Goal: Task Accomplishment & Management: Complete application form

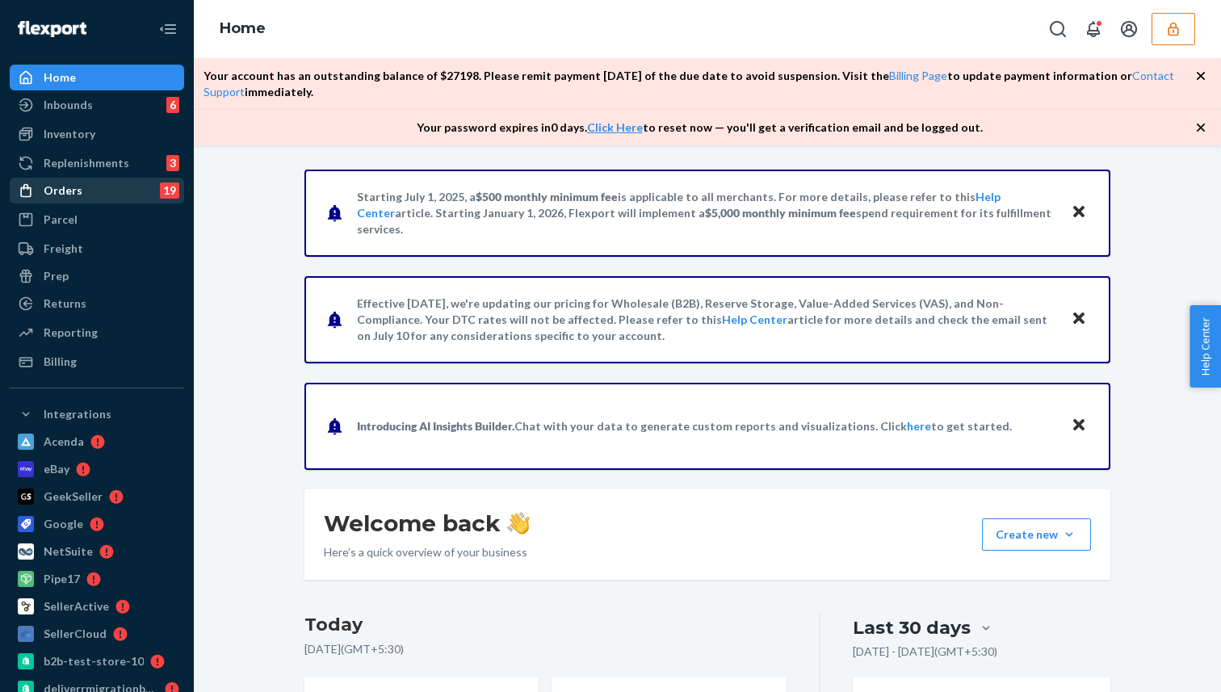
click at [92, 188] on div "Orders 19" at bounding box center [96, 190] width 171 height 23
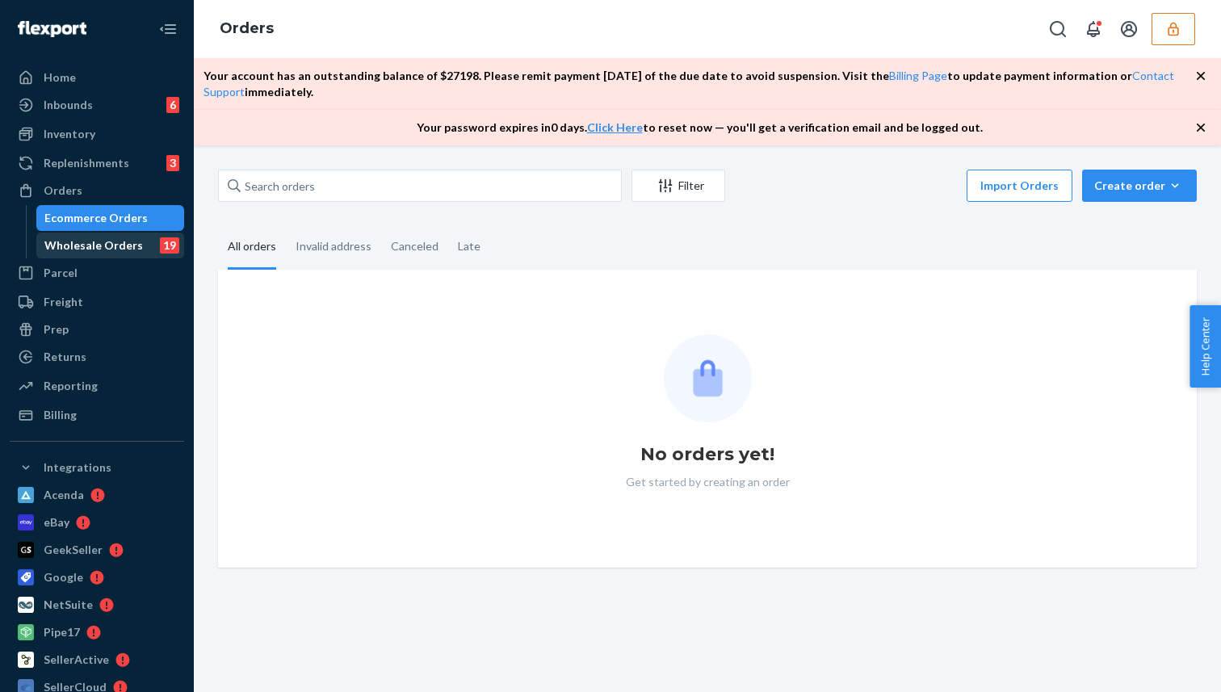
click at [85, 245] on div "Wholesale Orders" at bounding box center [93, 245] width 99 height 16
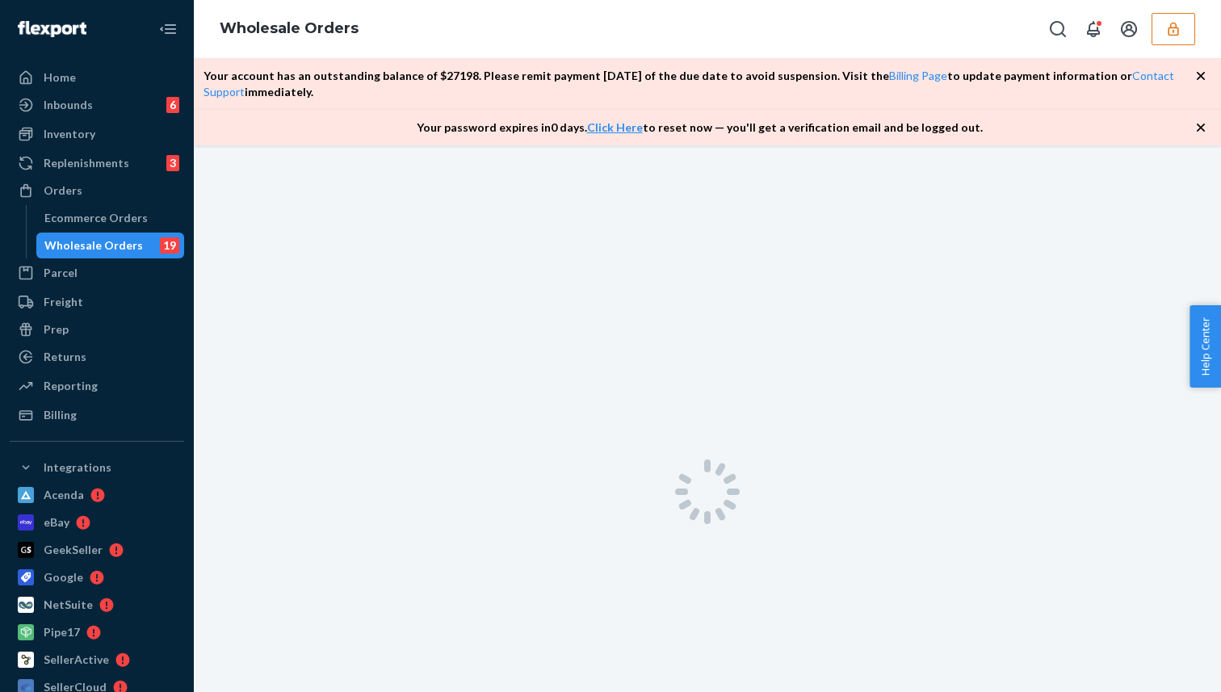
click at [1178, 19] on button "button" at bounding box center [1173, 29] width 44 height 32
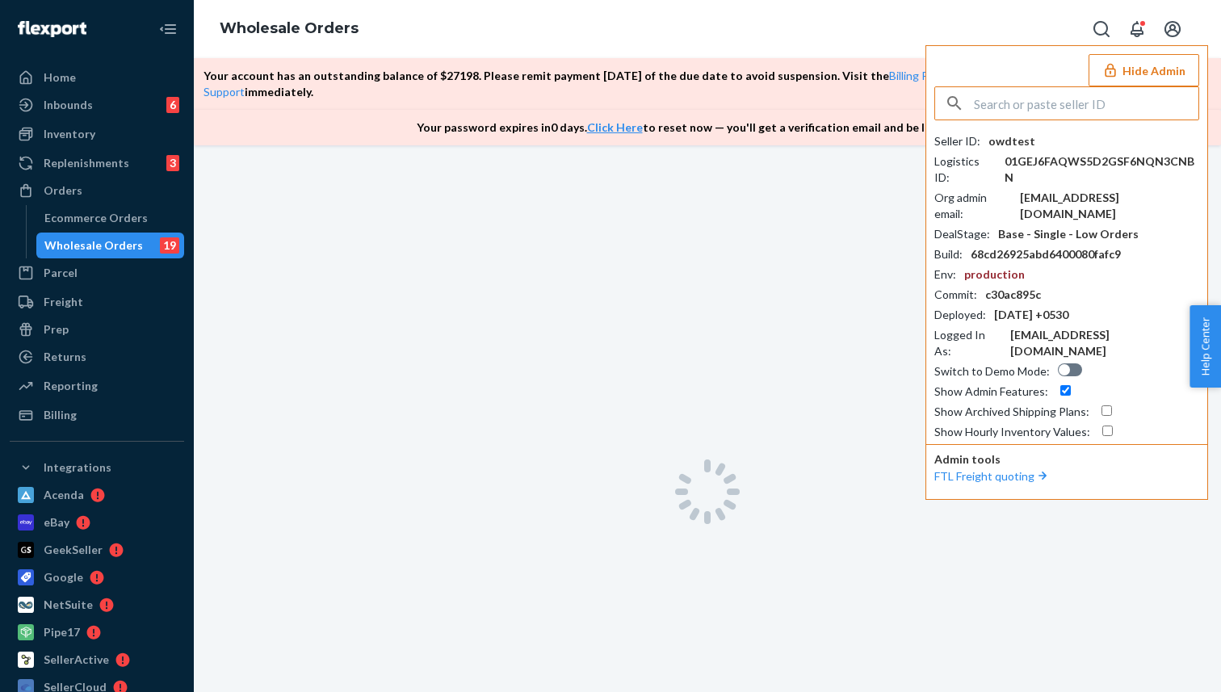
click at [997, 107] on input "text" at bounding box center [1086, 103] width 224 height 32
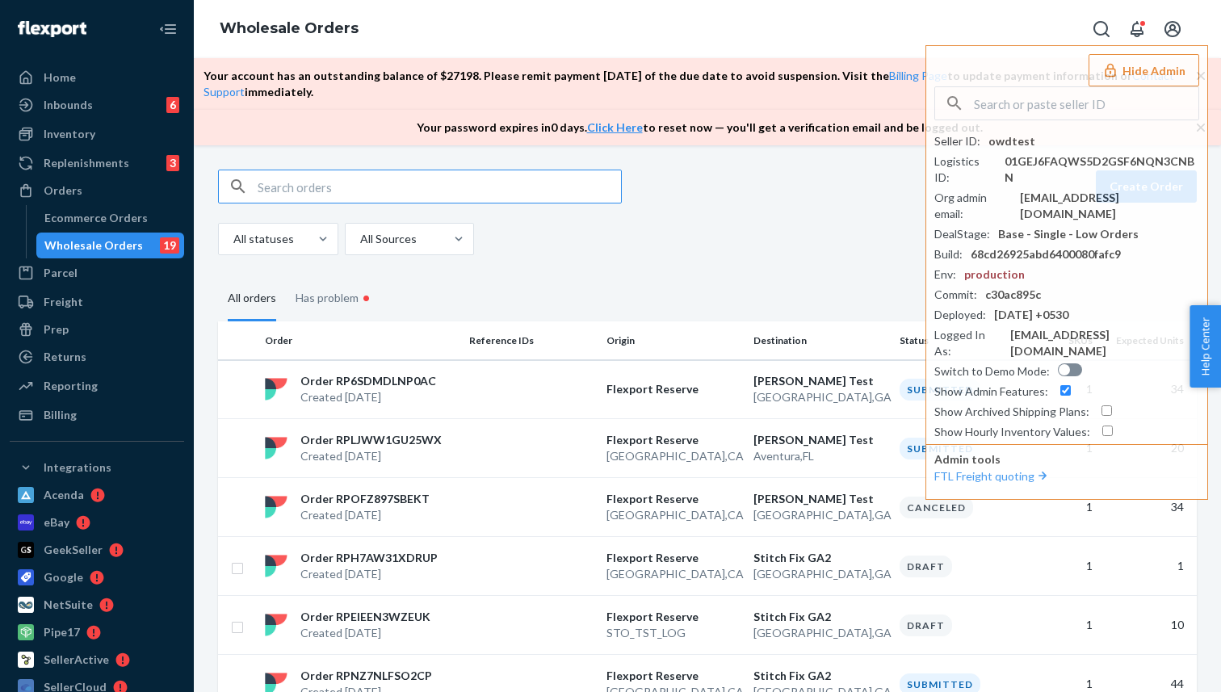
click at [658, 299] on fieldset "All orders Has problem •" at bounding box center [707, 298] width 979 height 47
click at [675, 197] on div "Create Order" at bounding box center [707, 187] width 979 height 34
click at [753, 254] on div "All statuses All Sources" at bounding box center [701, 239] width 967 height 32
click at [1172, 29] on icon "Open account menu" at bounding box center [1172, 29] width 16 height 16
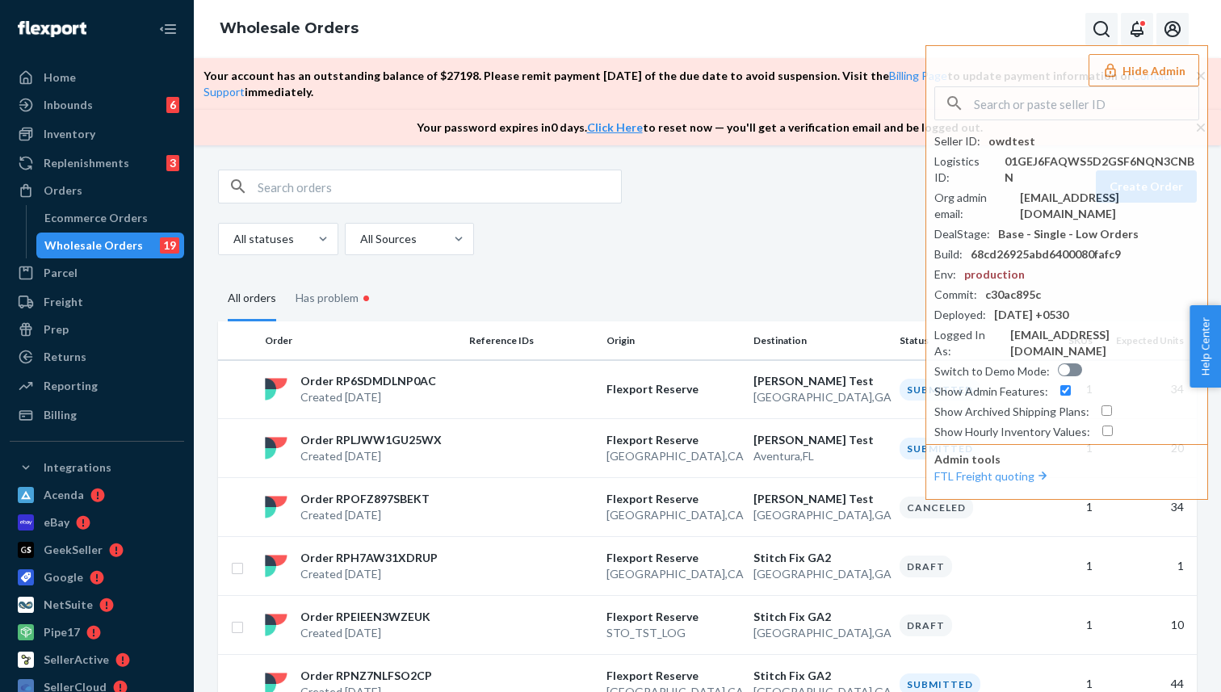
click at [1103, 32] on icon "Open Search Box" at bounding box center [1101, 28] width 19 height 19
click at [1153, 64] on button "Hide Admin" at bounding box center [1144, 70] width 111 height 32
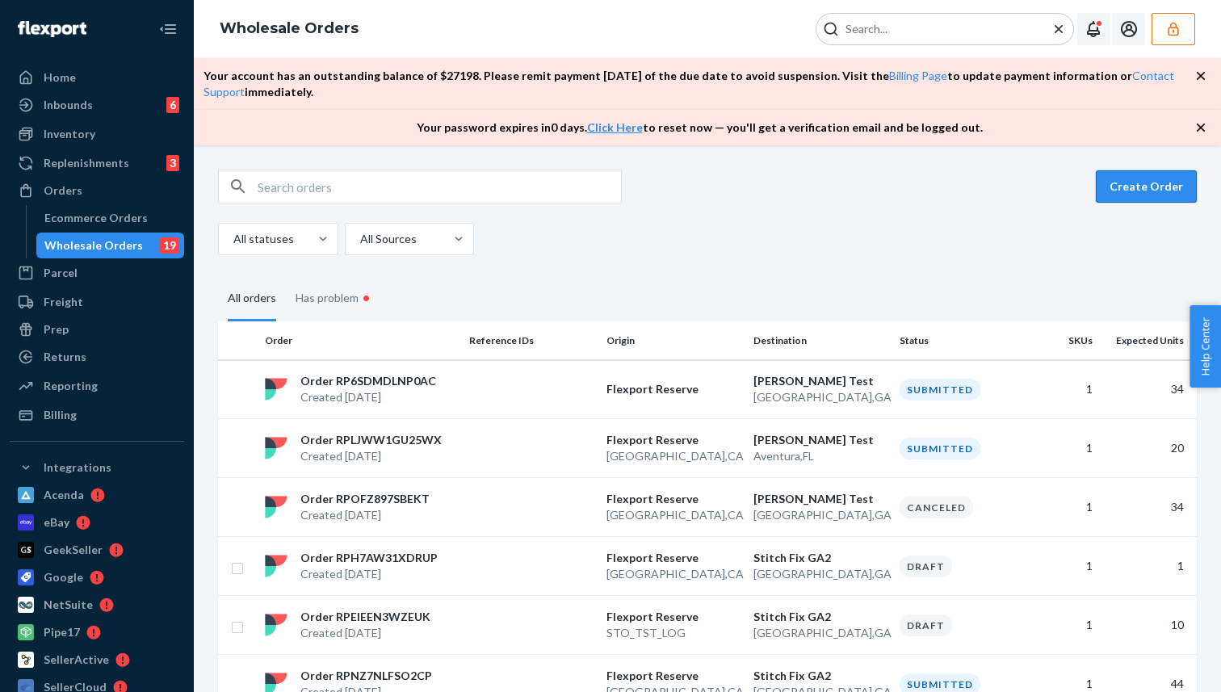
click at [1128, 190] on button "Create Order" at bounding box center [1146, 186] width 101 height 32
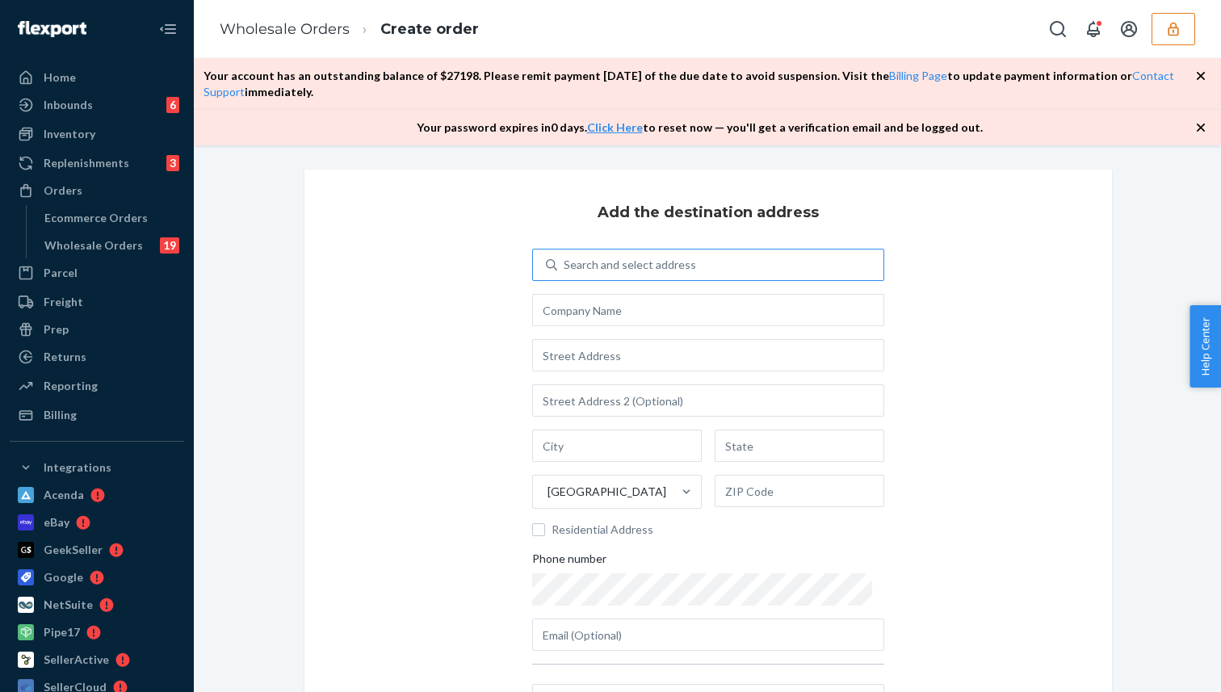
click at [659, 265] on div "Search and select address" at bounding box center [630, 265] width 132 height 16
click at [565, 265] on input "Search and select address" at bounding box center [565, 265] width 2 height 16
type input "[PERSON_NAME] test"
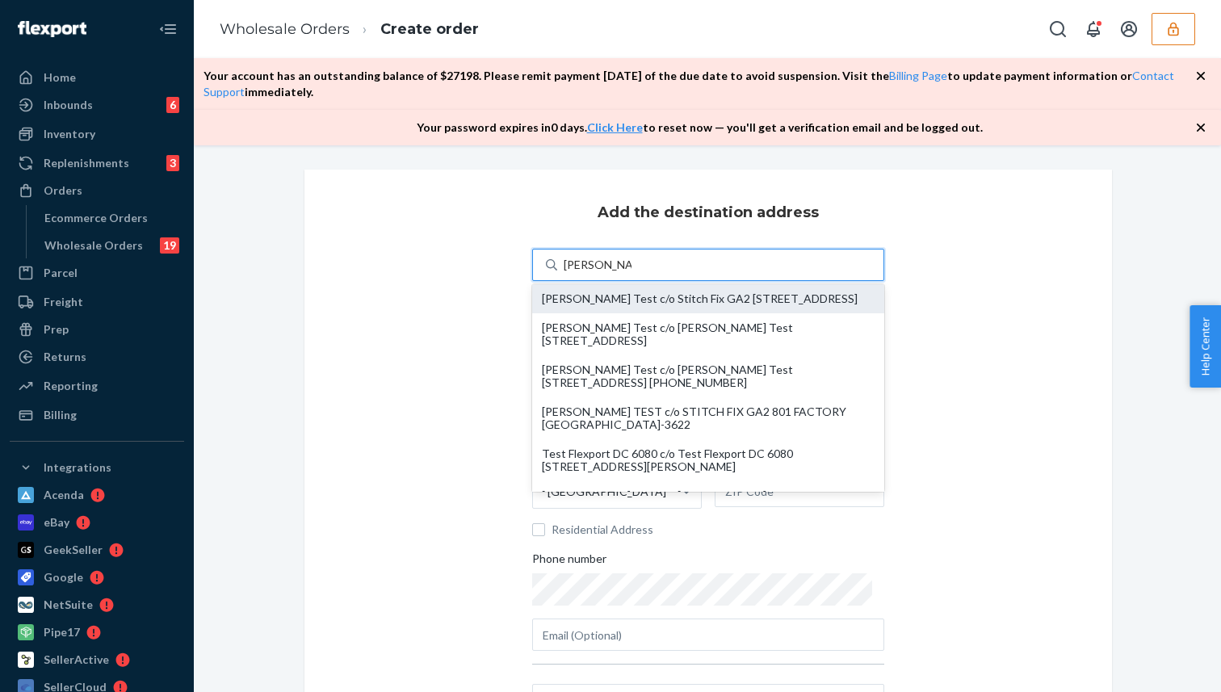
click at [608, 313] on div "[PERSON_NAME] Test c/o Stitch Fix GA2 [STREET_ADDRESS]" at bounding box center [708, 298] width 352 height 29
click at [608, 273] on input "[PERSON_NAME] test" at bounding box center [598, 265] width 68 height 16
type input "Stitch Fix GA2"
type input "Suite 200"
type input "[GEOGRAPHIC_DATA]"
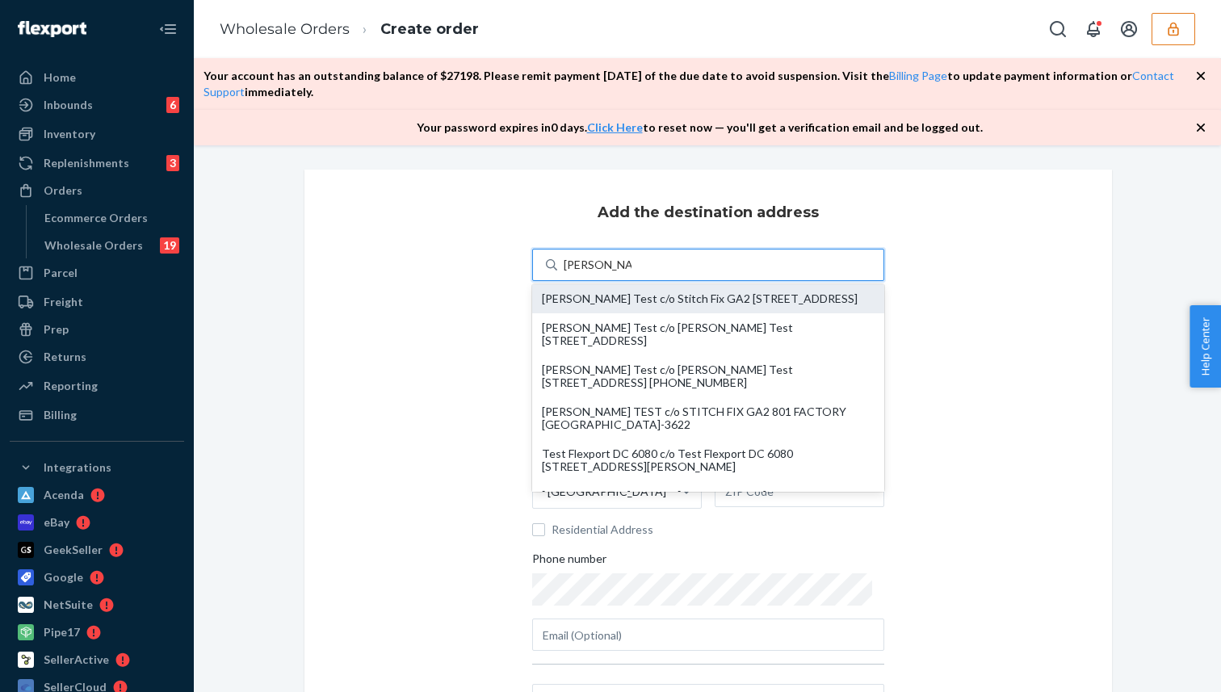
type input "GA"
type input "30122-3622"
type input "[STREET_ADDRESS]"
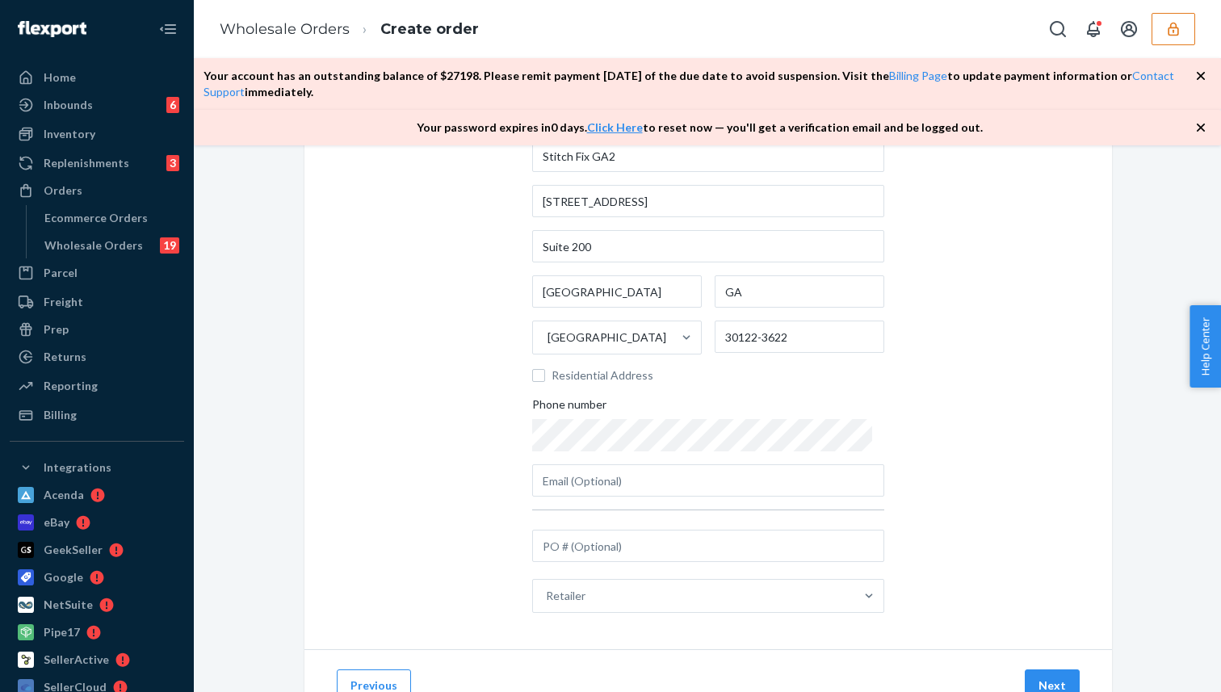
scroll to position [222, 0]
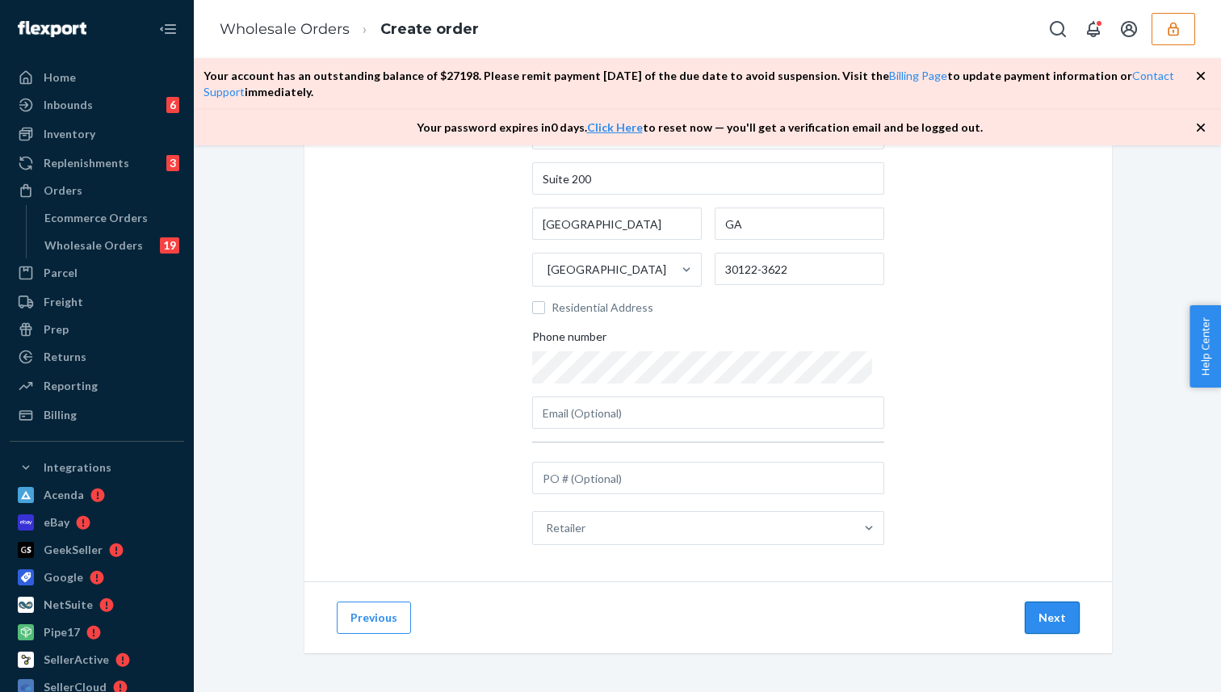
click at [1053, 624] on button "Next" at bounding box center [1052, 618] width 55 height 32
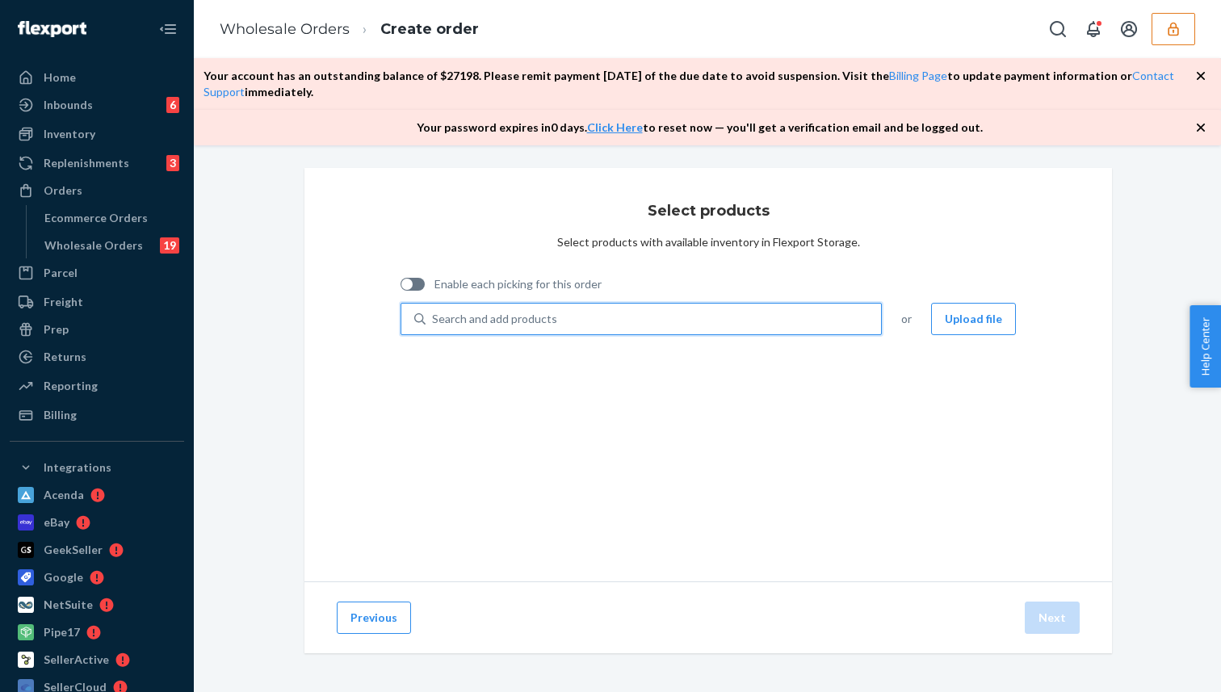
click at [472, 323] on div "Search and add products" at bounding box center [494, 319] width 125 height 16
click at [434, 323] on input "0 results available. Use Up and Down to choose options, press Enter to select t…" at bounding box center [433, 319] width 2 height 16
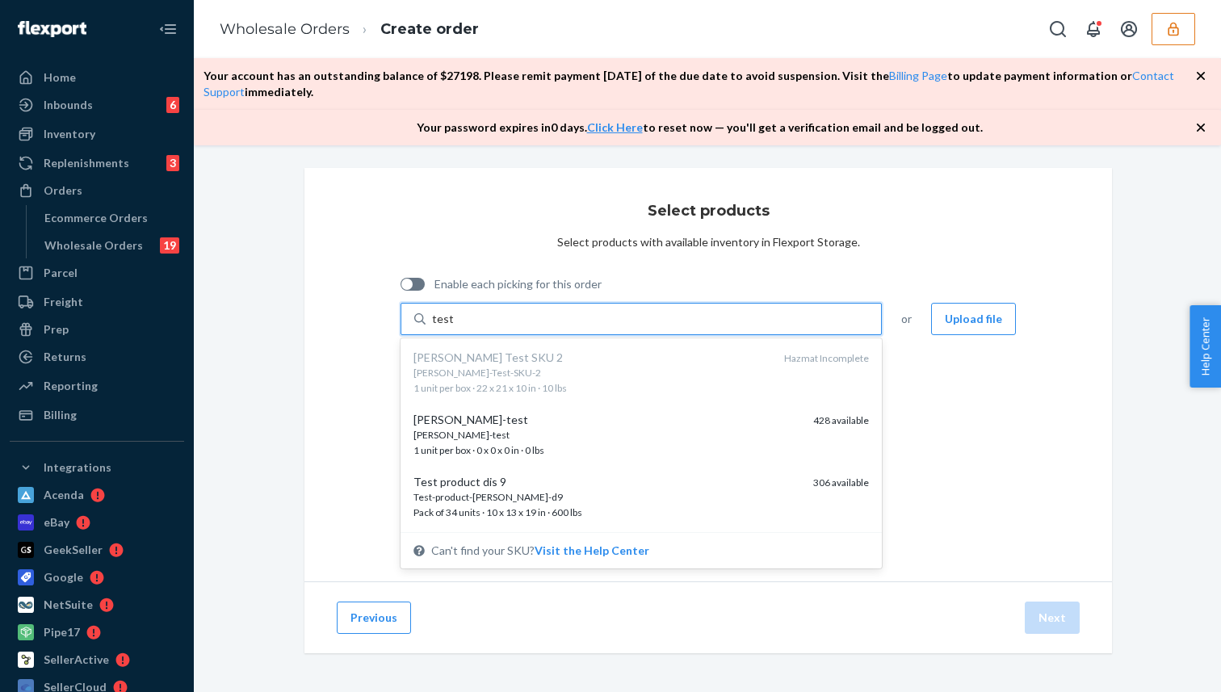
click at [413, 285] on div at bounding box center [413, 284] width 24 height 13
type input "test"
checkbox input "true"
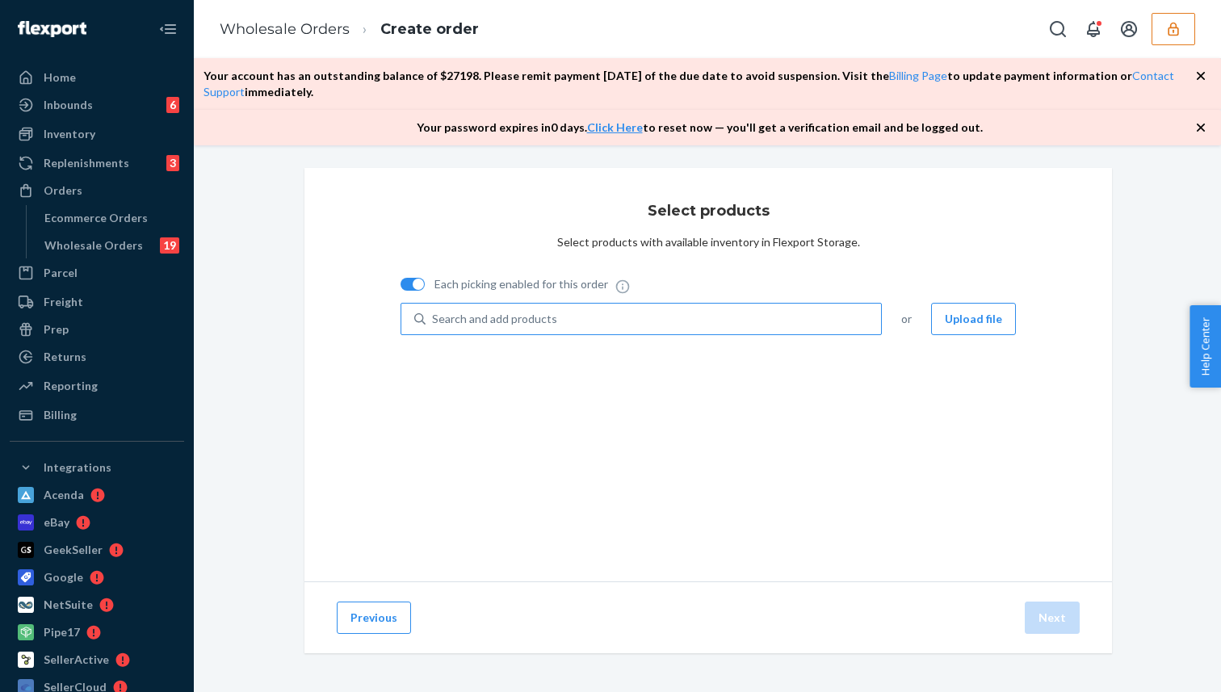
click at [476, 315] on div "Search and add products" at bounding box center [494, 319] width 125 height 16
click at [434, 315] on input "Search and add products" at bounding box center [433, 319] width 2 height 16
type input "test"
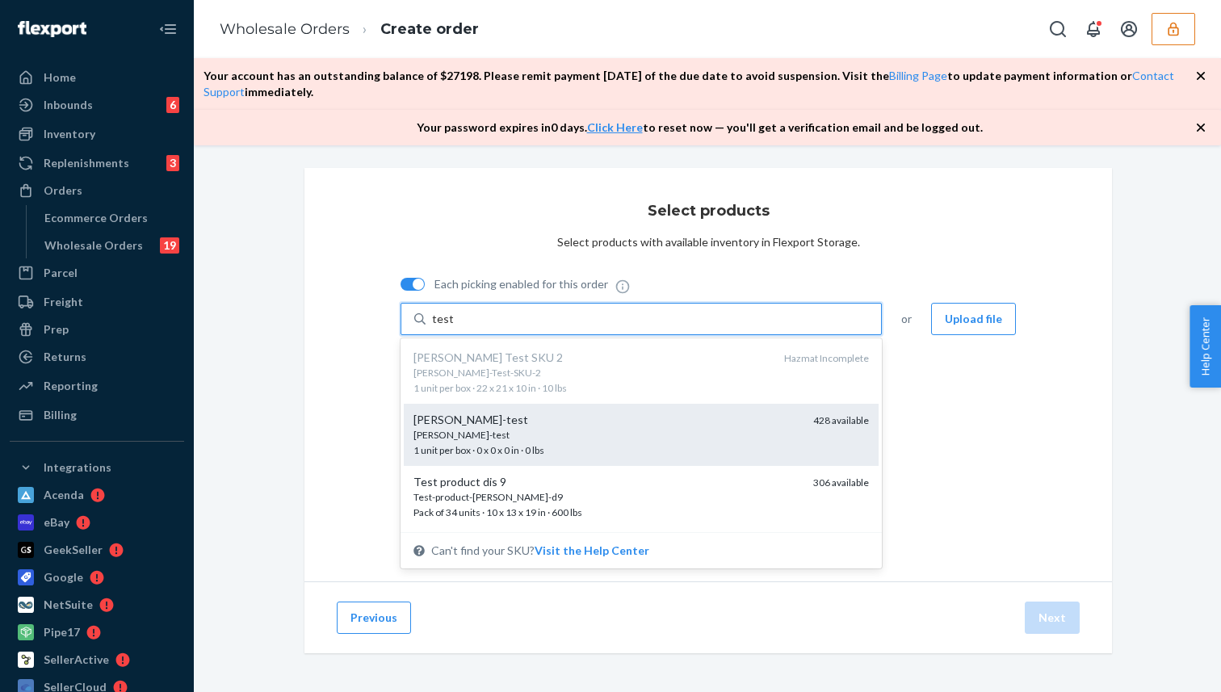
click at [521, 451] on span "[PERSON_NAME]-test 1 unit per box · 0 x 0 x 0 in · 0 lbs" at bounding box center [606, 442] width 387 height 28
click at [453, 327] on input "test" at bounding box center [442, 319] width 21 height 16
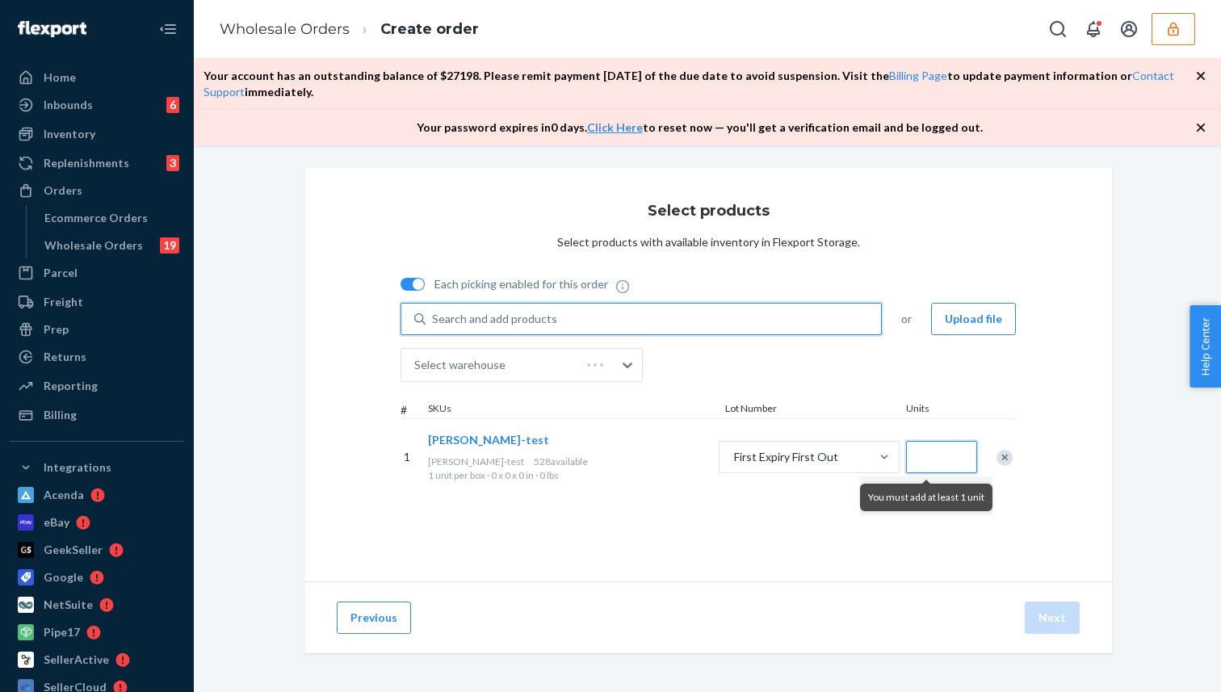
click at [929, 453] on input "Quantity" at bounding box center [941, 457] width 71 height 32
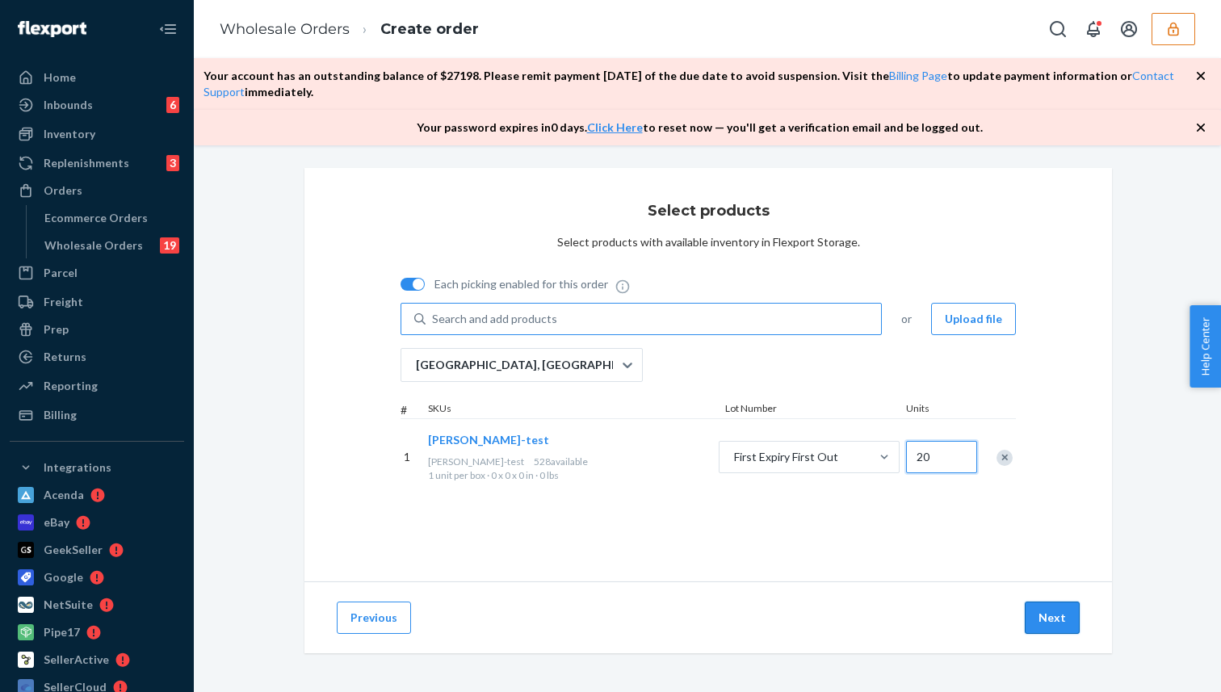
type input "20"
click at [1042, 619] on button "Next" at bounding box center [1052, 618] width 55 height 32
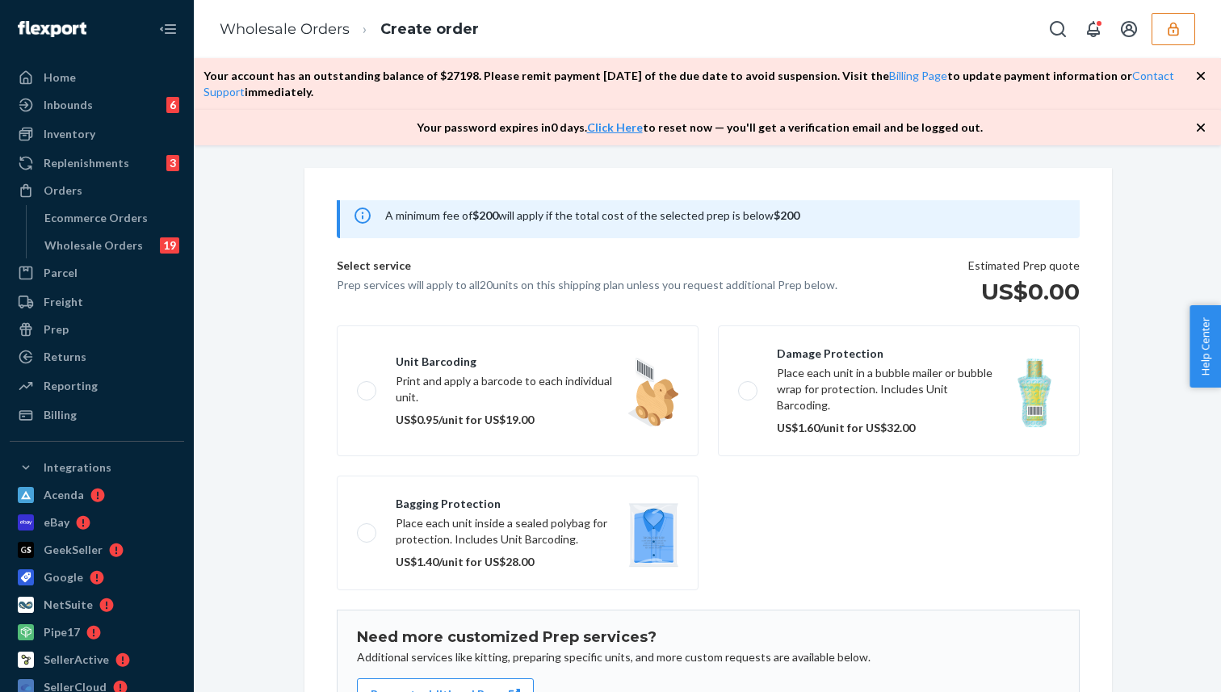
scroll to position [218, 0]
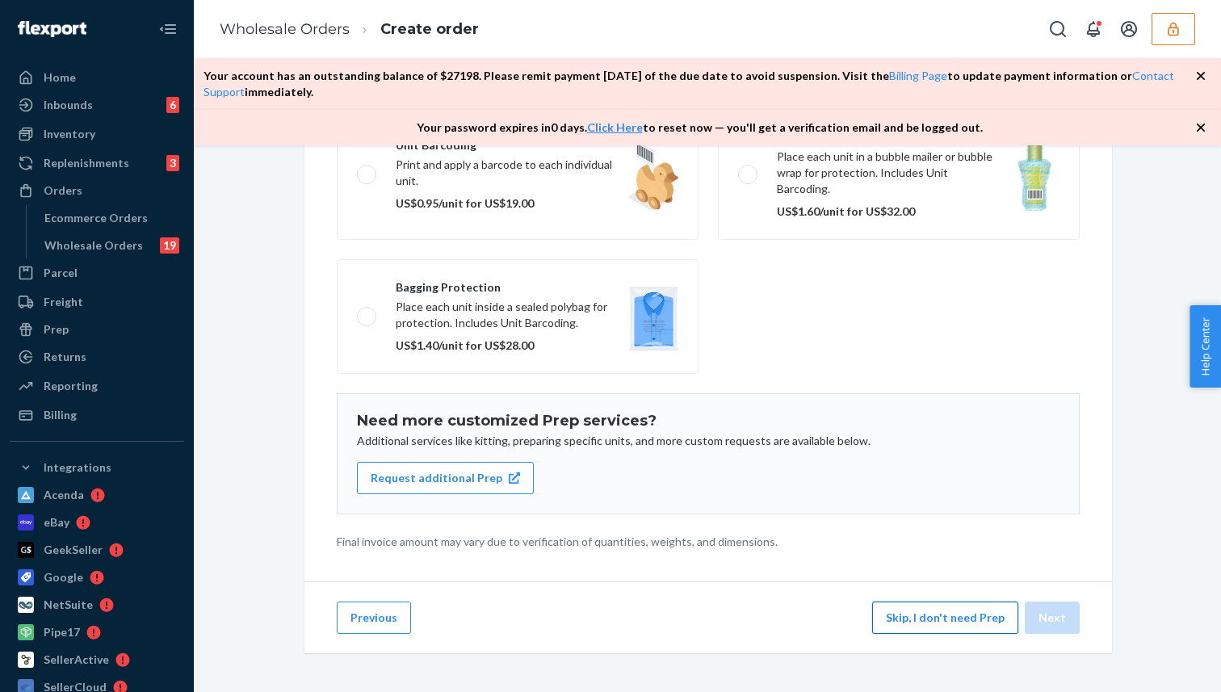
click at [959, 619] on button "Skip, I don't need Prep" at bounding box center [945, 618] width 146 height 32
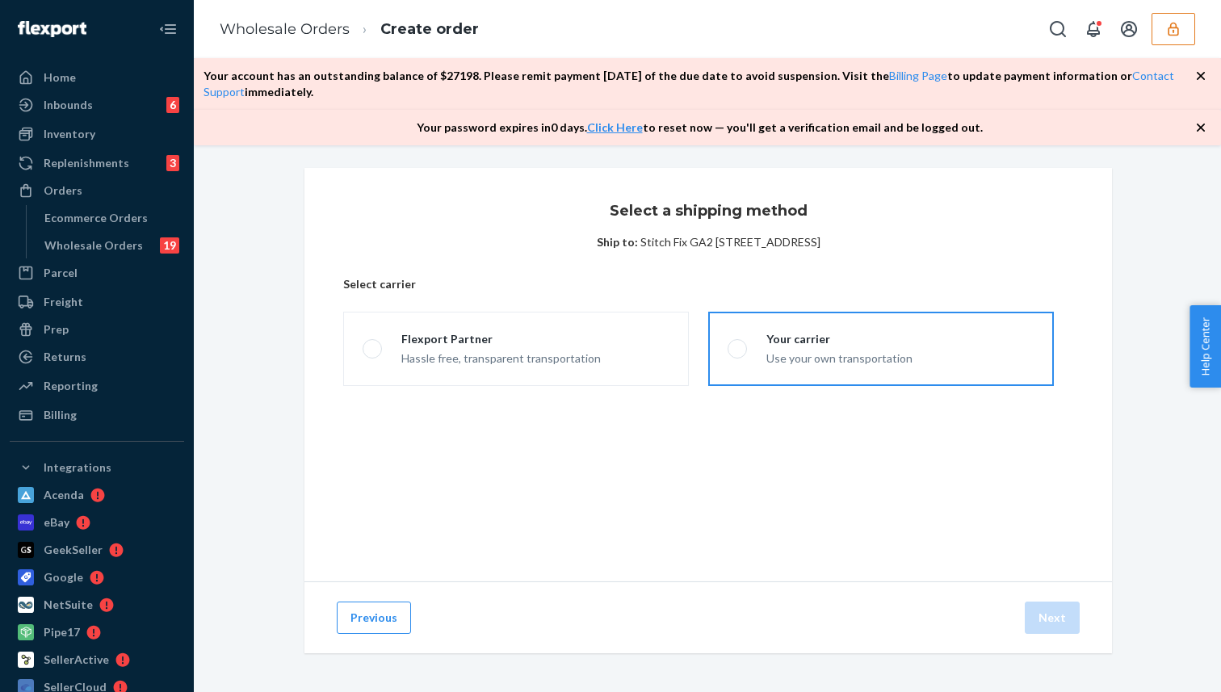
click at [778, 350] on div "Use your own transportation" at bounding box center [839, 356] width 146 height 19
click at [738, 350] on input "Your carrier Use your own transportation" at bounding box center [733, 349] width 10 height 10
radio input "true"
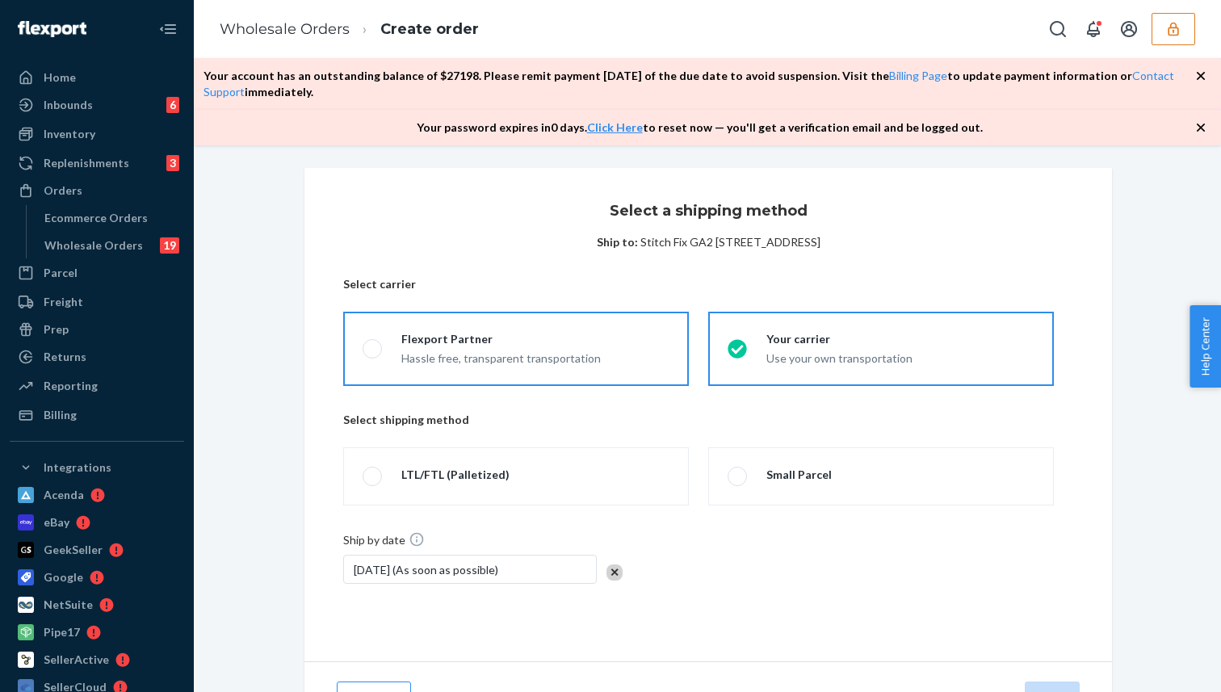
scroll to position [81, 0]
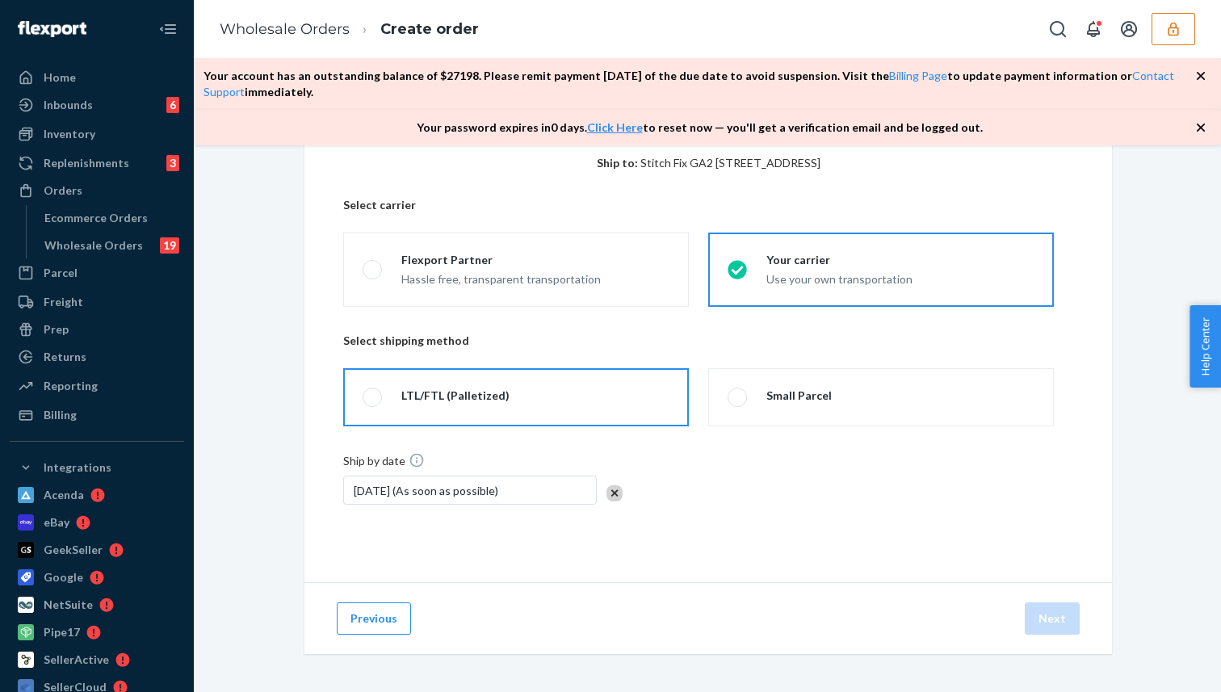
click at [646, 376] on label "LTL/FTL (Palletized)" at bounding box center [516, 397] width 346 height 58
click at [373, 392] on input "LTL/FTL (Palletized)" at bounding box center [368, 397] width 10 height 10
radio input "true"
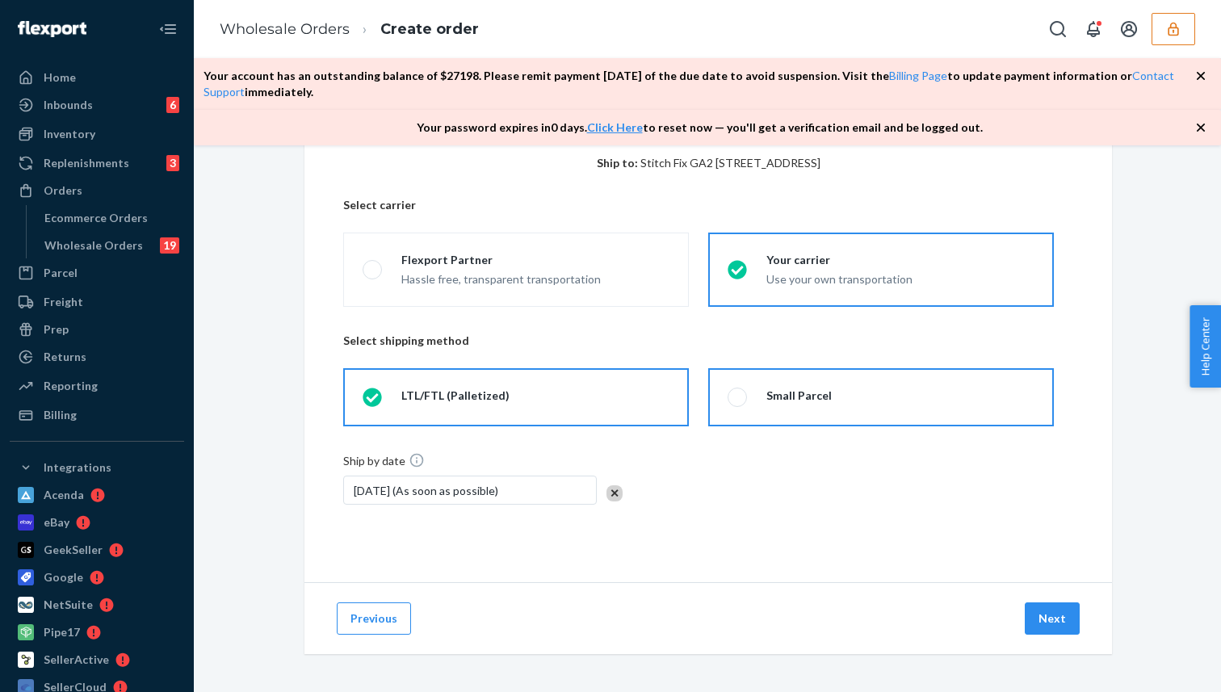
click at [820, 396] on div "Small Parcel" at bounding box center [798, 396] width 65 height 16
click at [738, 396] on input "Small Parcel" at bounding box center [733, 397] width 10 height 10
radio input "true"
radio input "false"
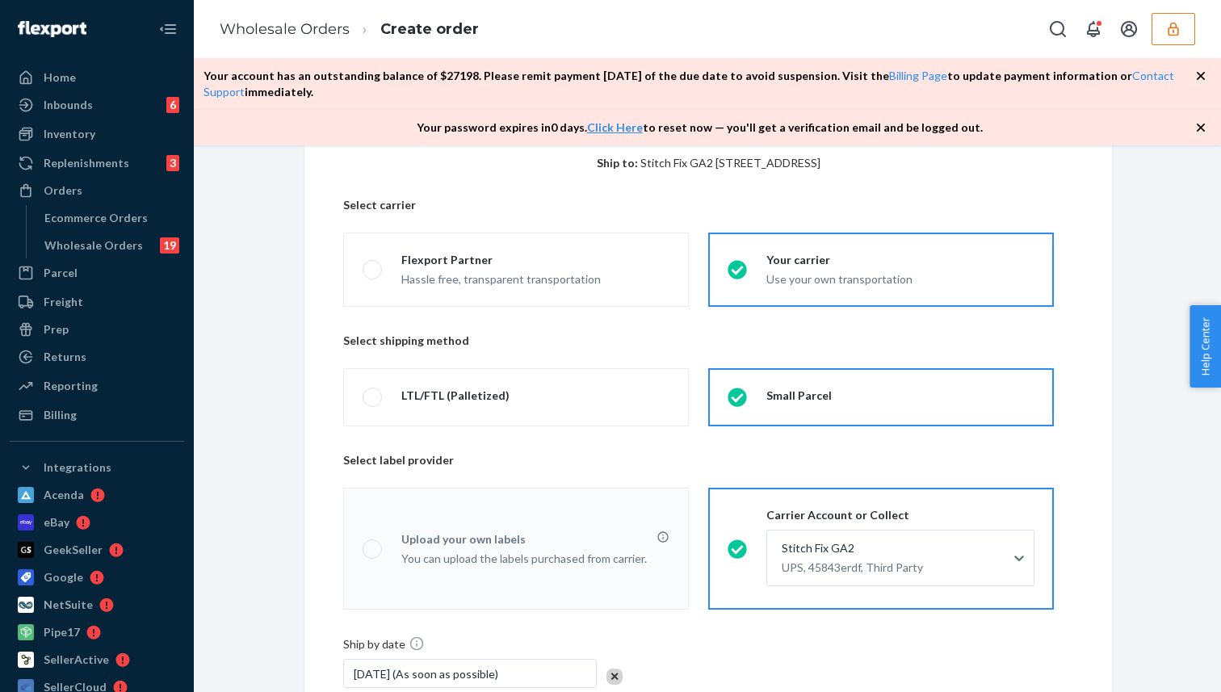
scroll to position [264, 0]
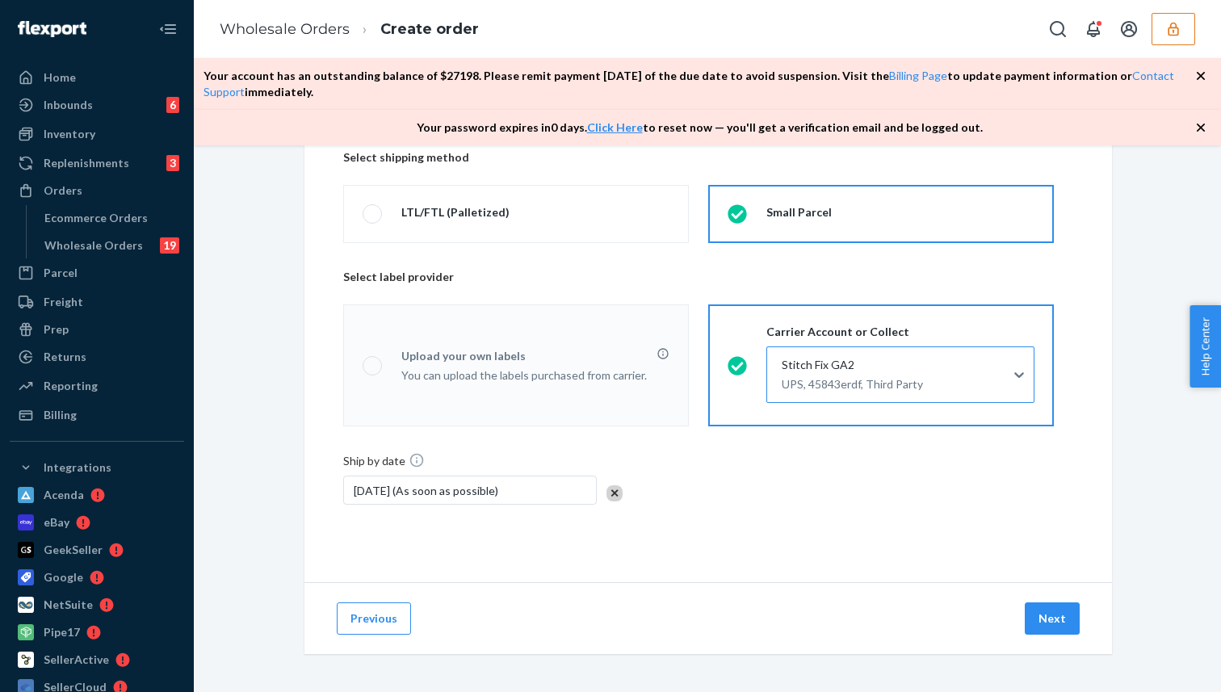
click at [839, 363] on span "Stitch Fix GA2" at bounding box center [818, 365] width 73 height 14
click at [782, 367] on input "Stitch Fix GA2 UPS, 45843erdf, Third Party" at bounding box center [781, 375] width 2 height 16
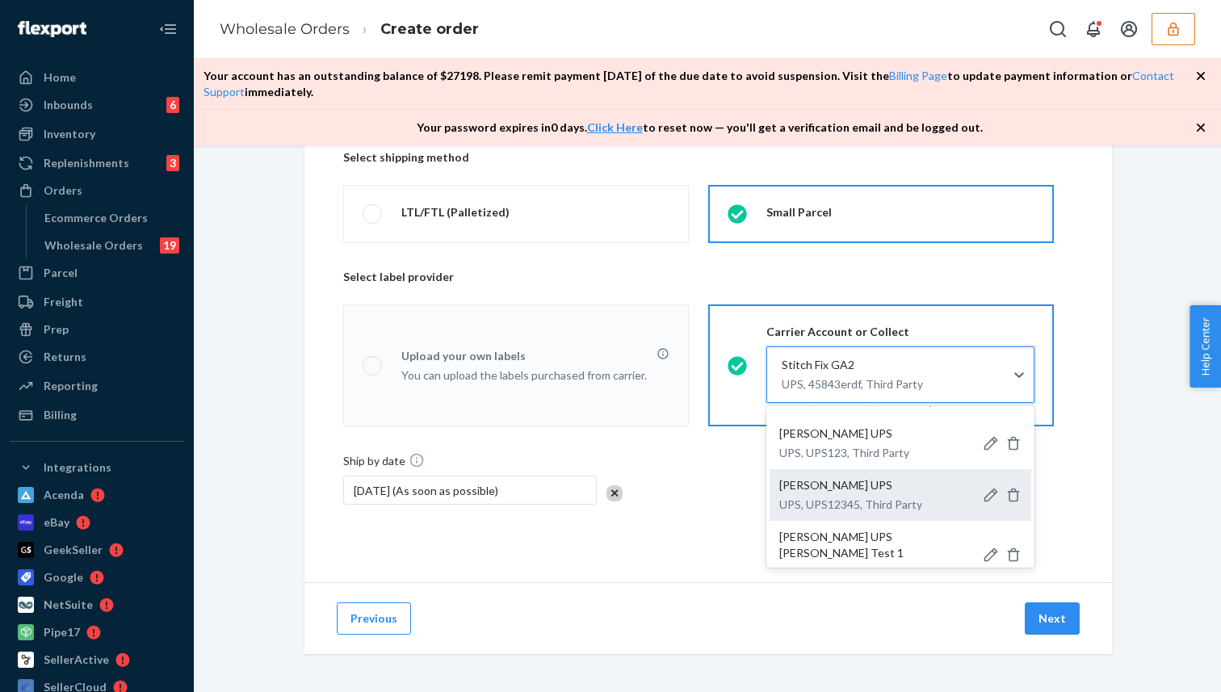
scroll to position [0, 0]
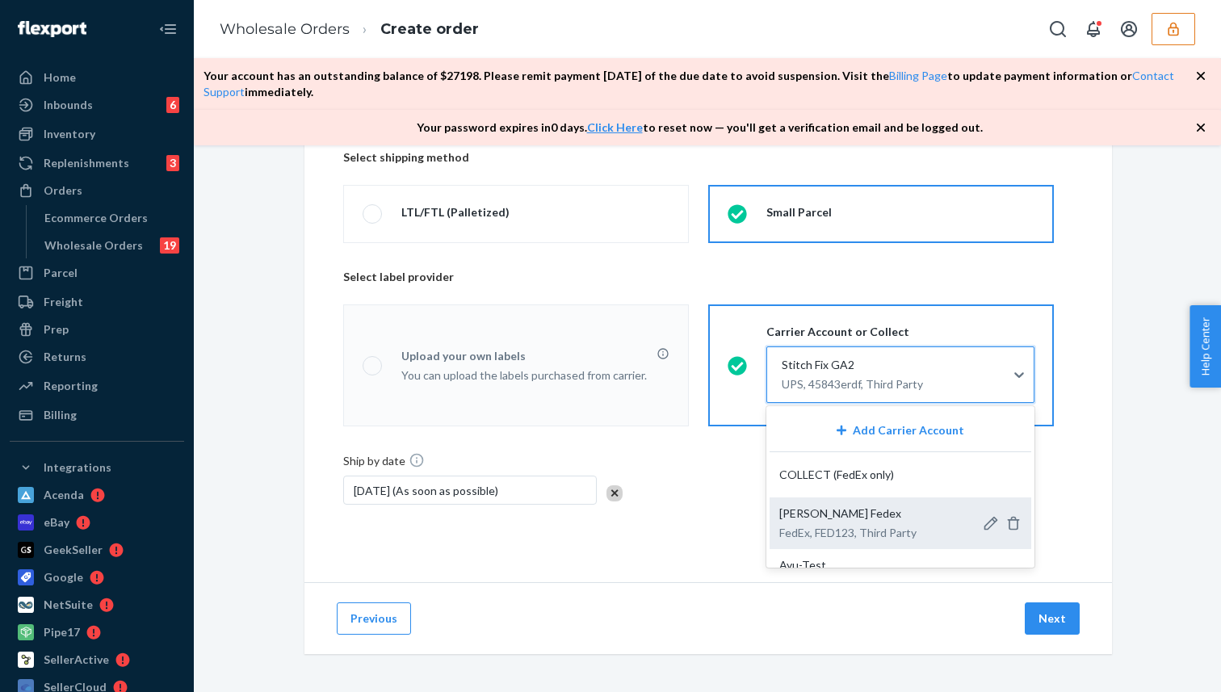
click at [832, 515] on span "[PERSON_NAME] Fedex" at bounding box center [840, 513] width 122 height 14
click at [782, 383] on input "option [PERSON_NAME] Fedex-[PERSON_NAME] Company FEDEX-FEDEX-FED123-9001 focuse…" at bounding box center [781, 375] width 2 height 16
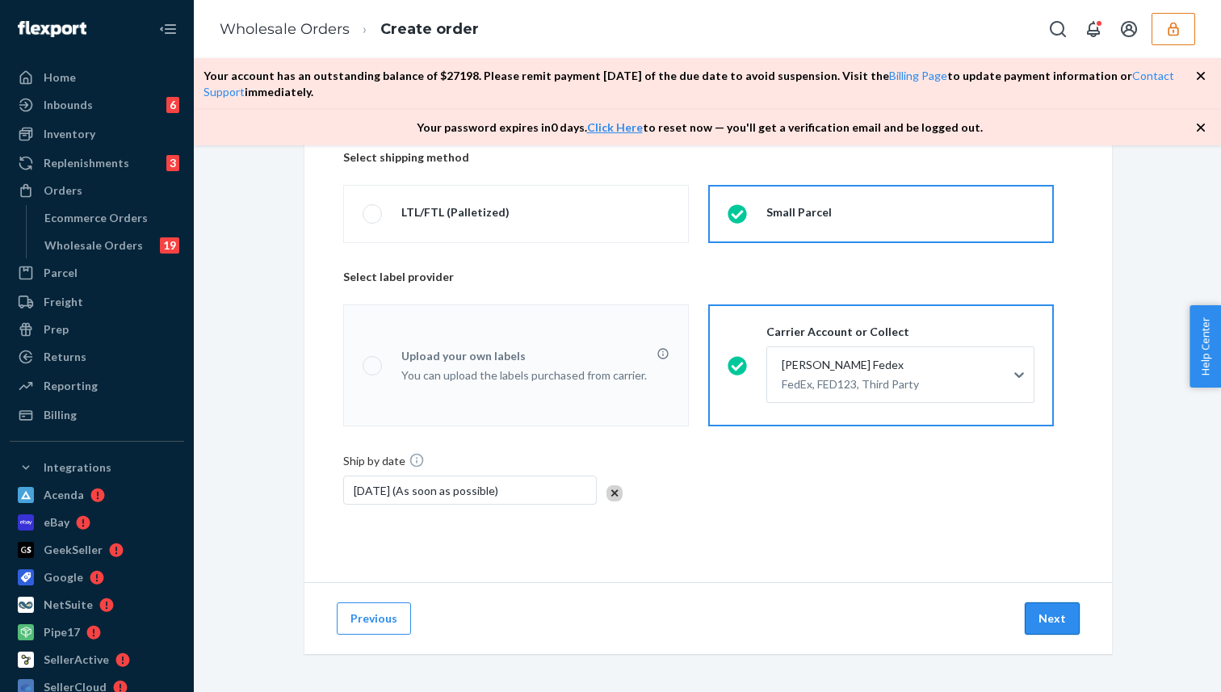
click at [1051, 619] on button "Next" at bounding box center [1052, 618] width 55 height 32
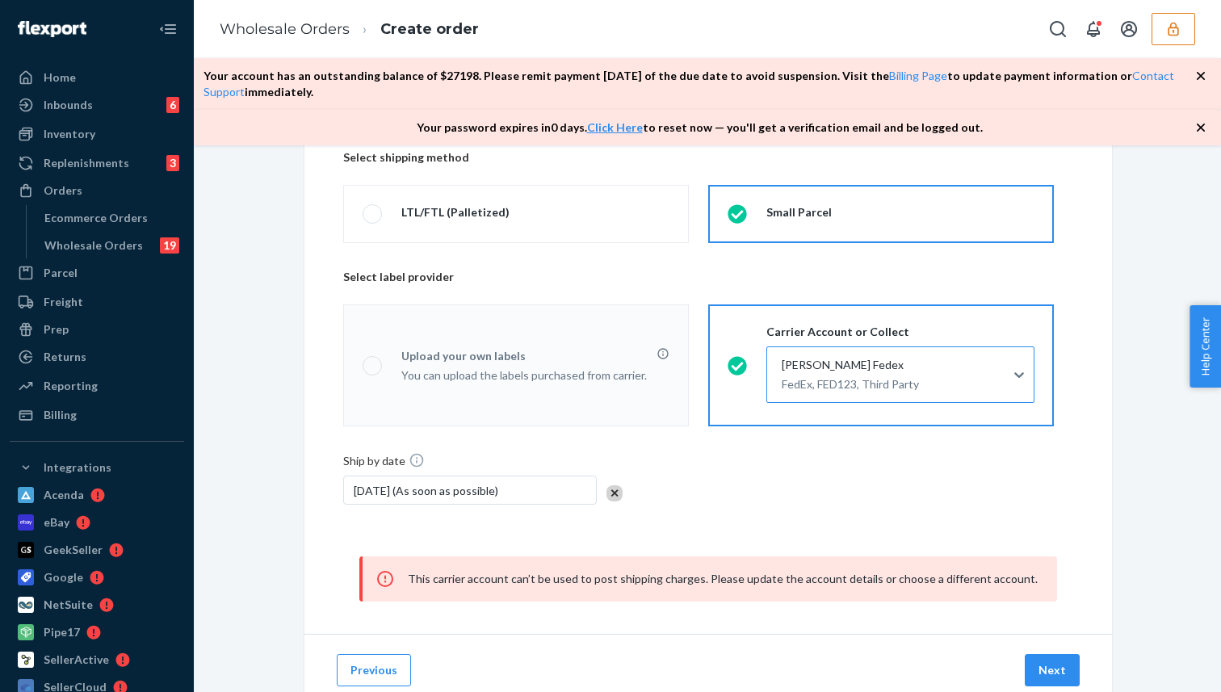
click at [892, 382] on div at bounding box center [898, 374] width 237 height 19
click at [782, 382] on input "[PERSON_NAME] Fedex FedEx, FED123, Third Party" at bounding box center [781, 375] width 2 height 16
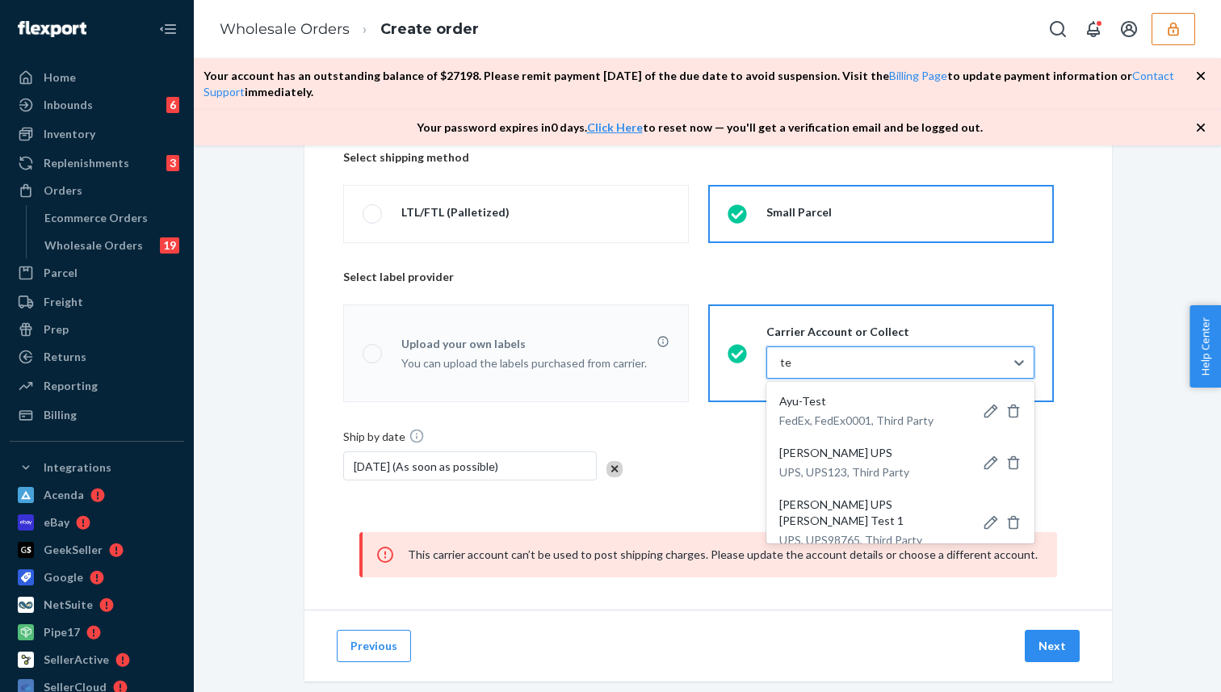
type input "test"
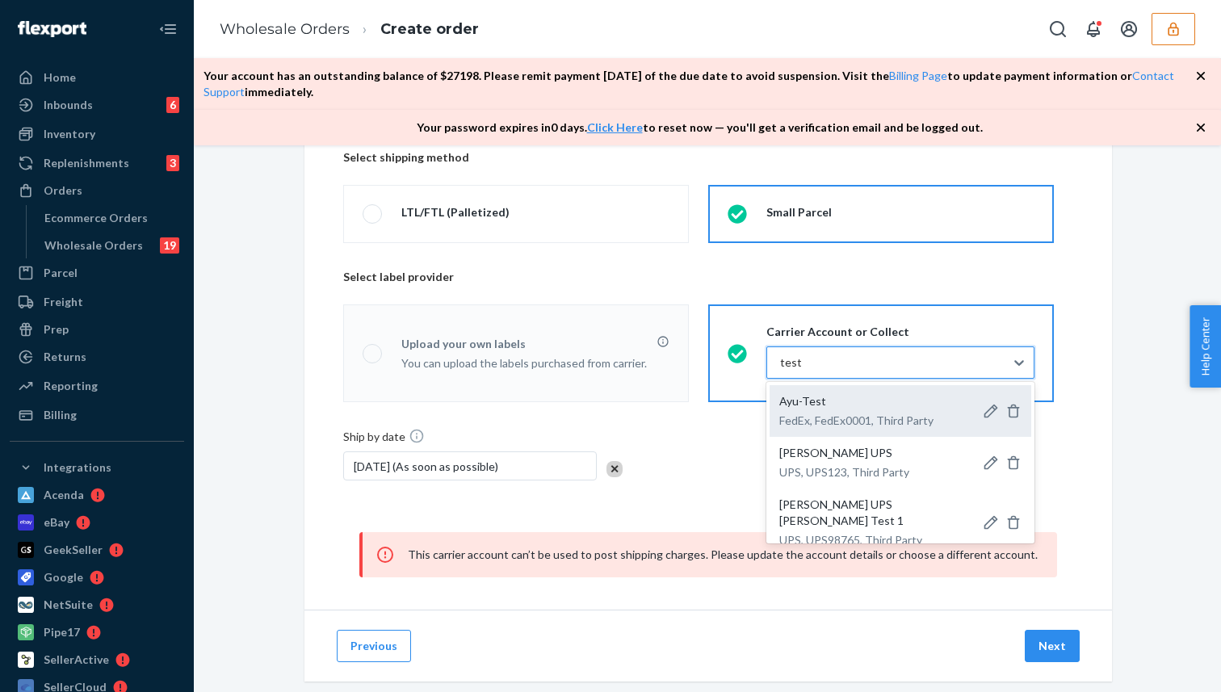
click at [846, 405] on p "Ayu-Test" at bounding box center [856, 401] width 154 height 16
click at [801, 371] on input "test" at bounding box center [790, 362] width 21 height 16
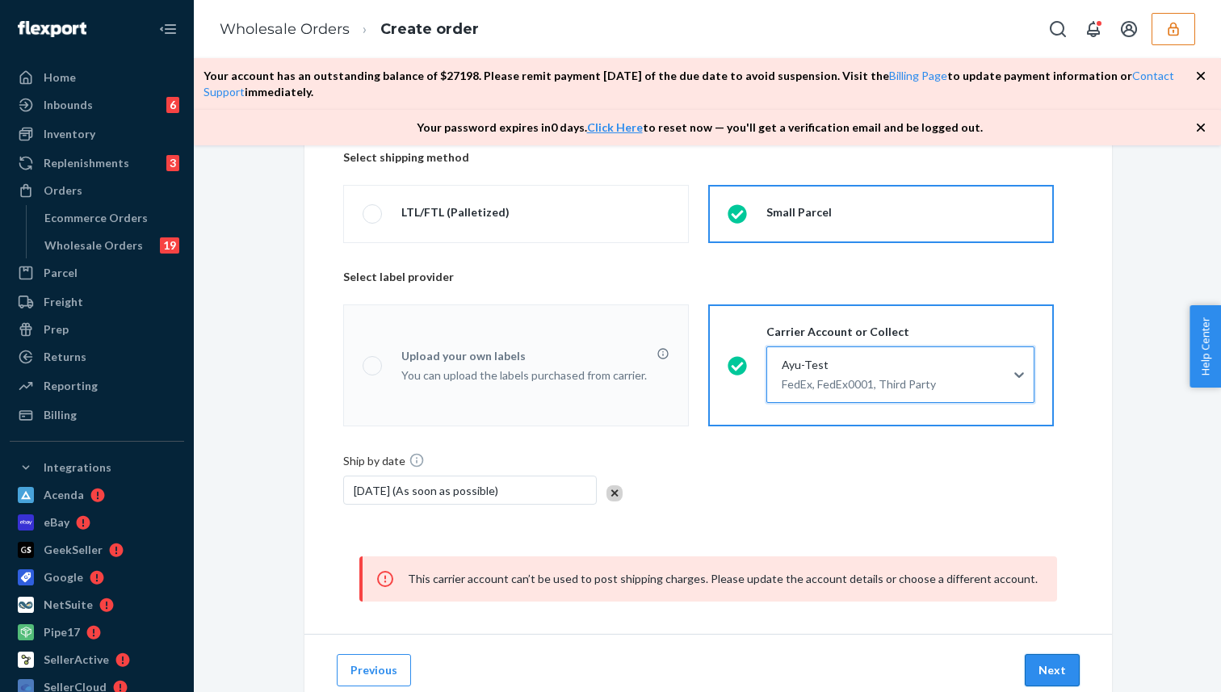
click at [1038, 661] on button "Next" at bounding box center [1052, 670] width 55 height 32
click at [841, 385] on p "FedEx, FedEx0001, Third Party" at bounding box center [859, 384] width 154 height 16
click at [782, 383] on input "Ayu-Test FedEx, FedEx0001, Third Party" at bounding box center [781, 375] width 2 height 16
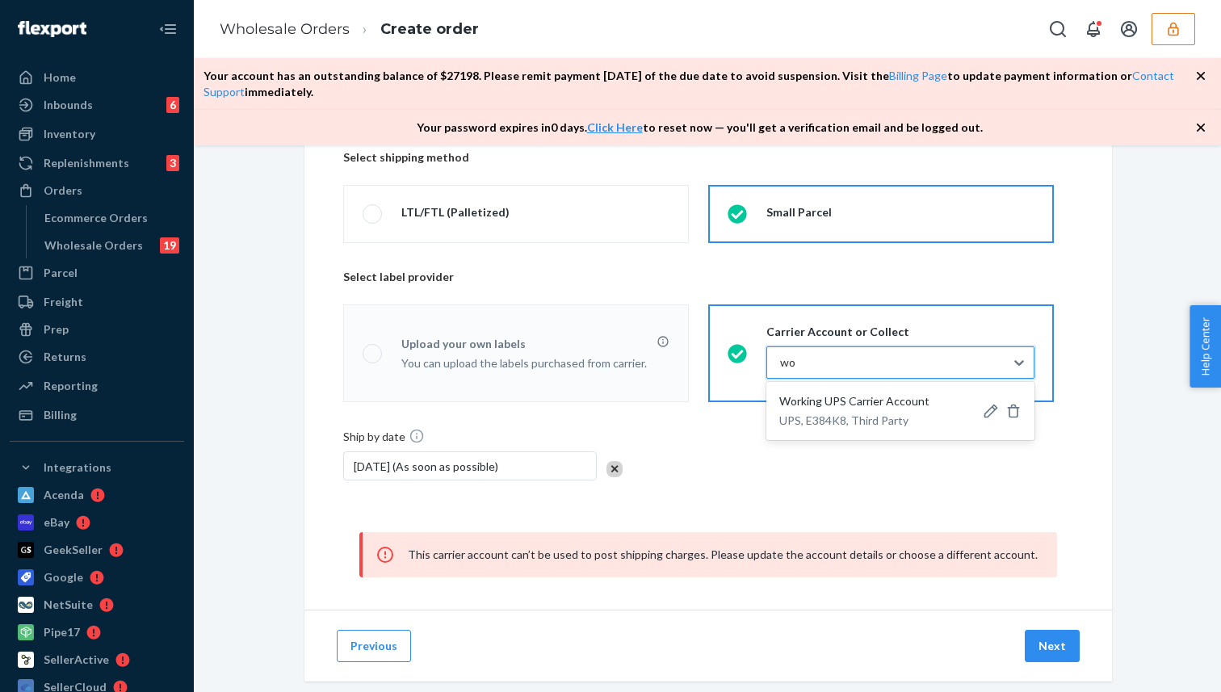
type input "w"
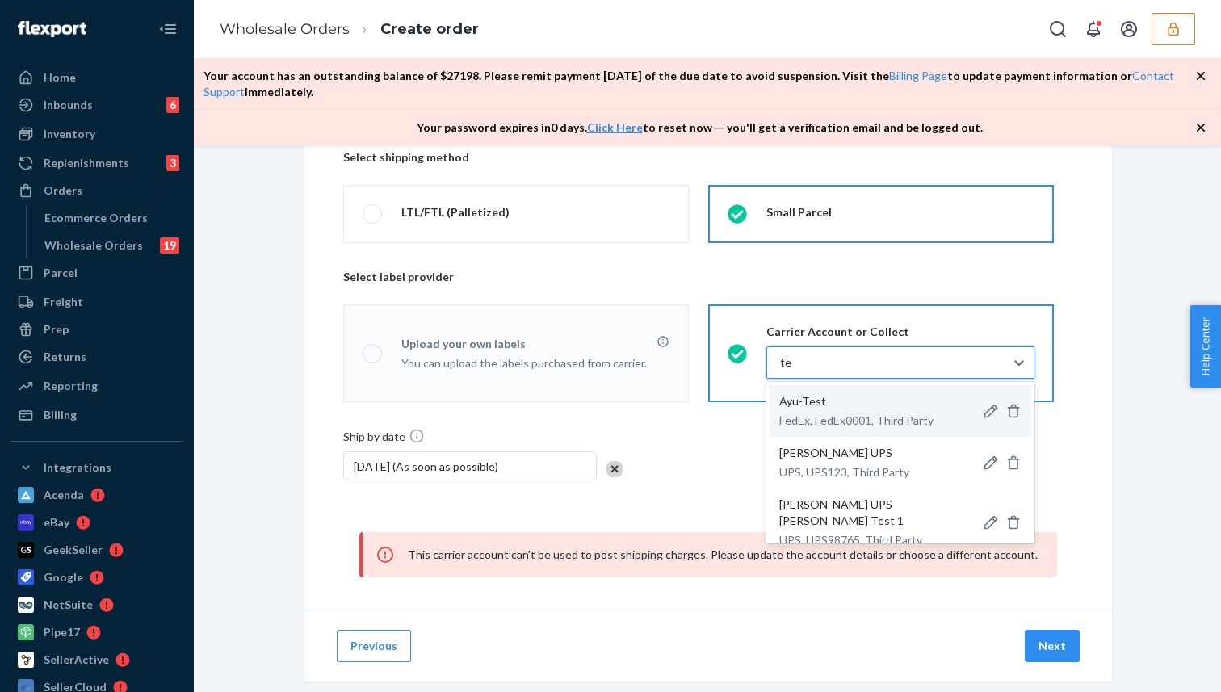
type input "test"
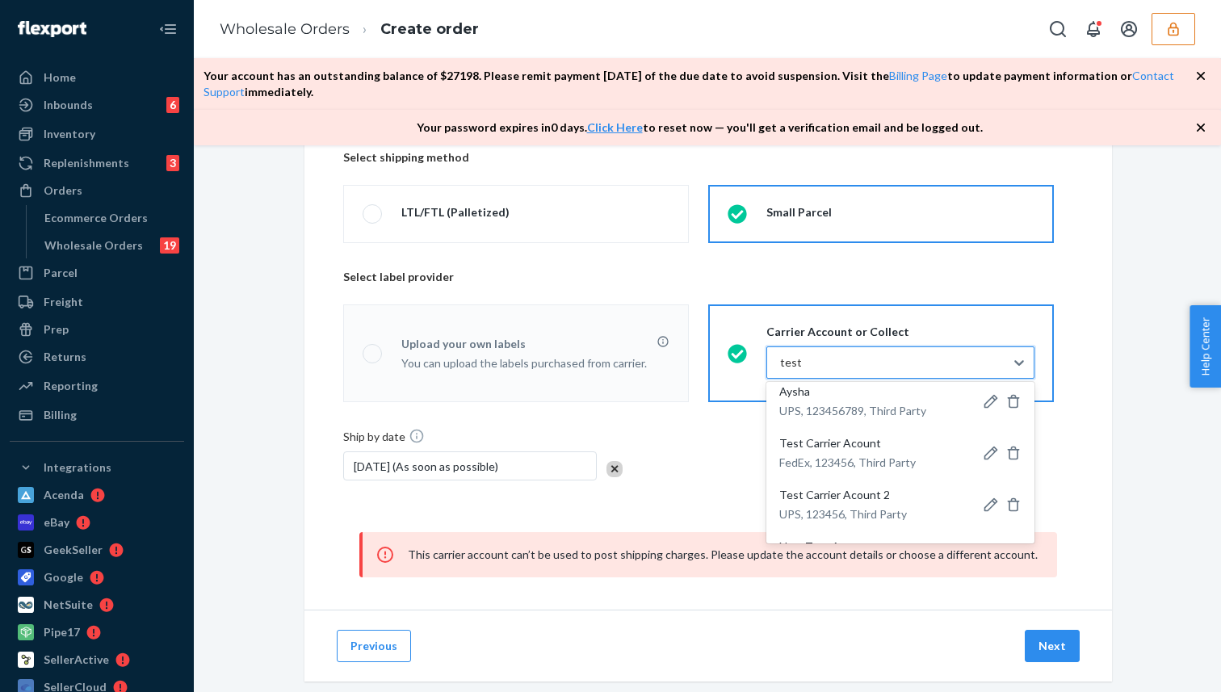
scroll to position [286, 0]
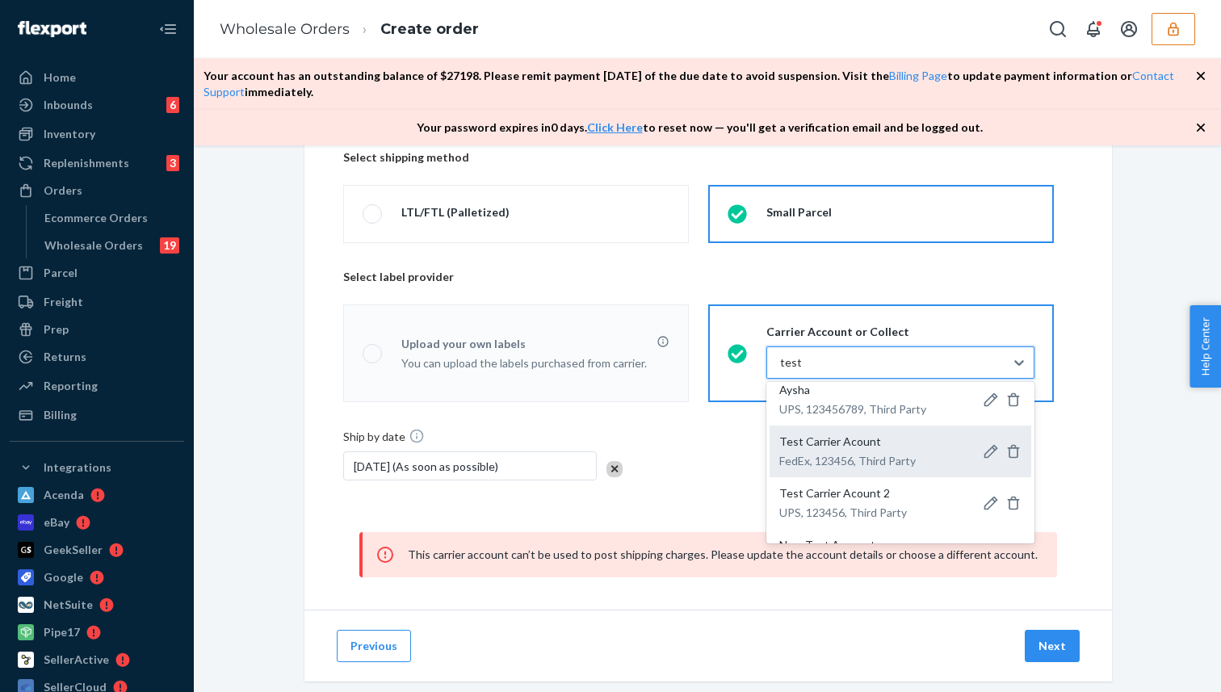
click at [845, 453] on p "FedEx, 123456, Third Party" at bounding box center [847, 461] width 136 height 16
click at [801, 371] on input "test" at bounding box center [790, 362] width 21 height 16
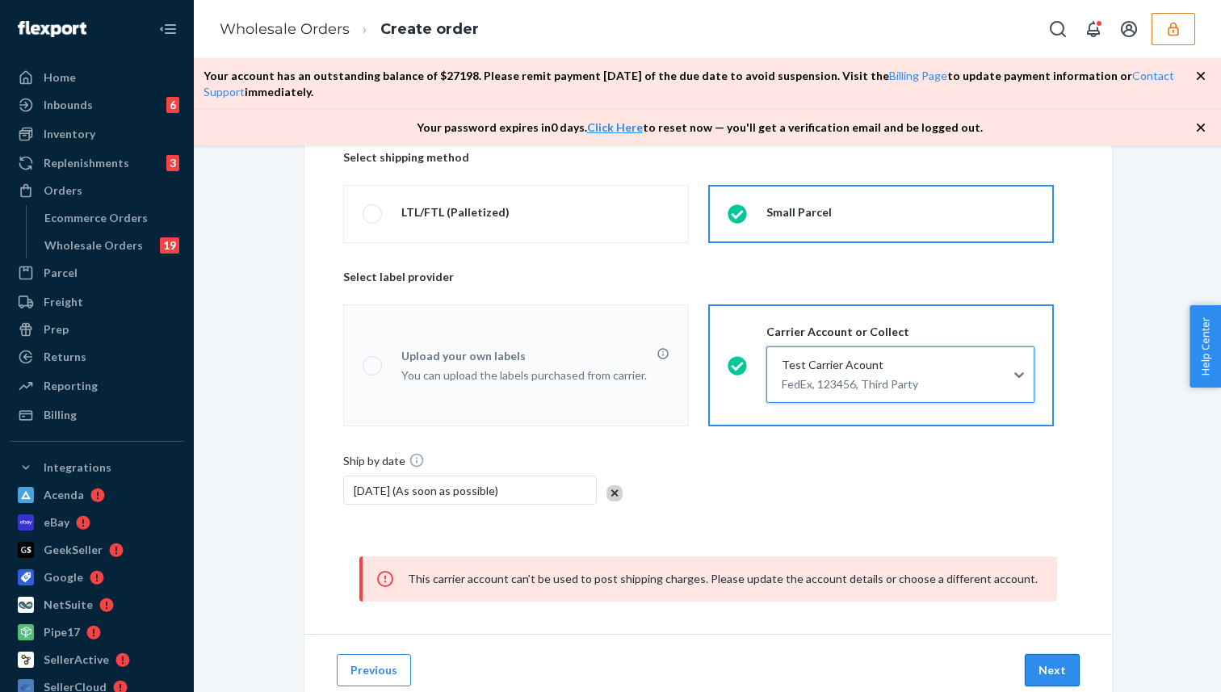
click at [1054, 667] on button "Next" at bounding box center [1052, 670] width 55 height 32
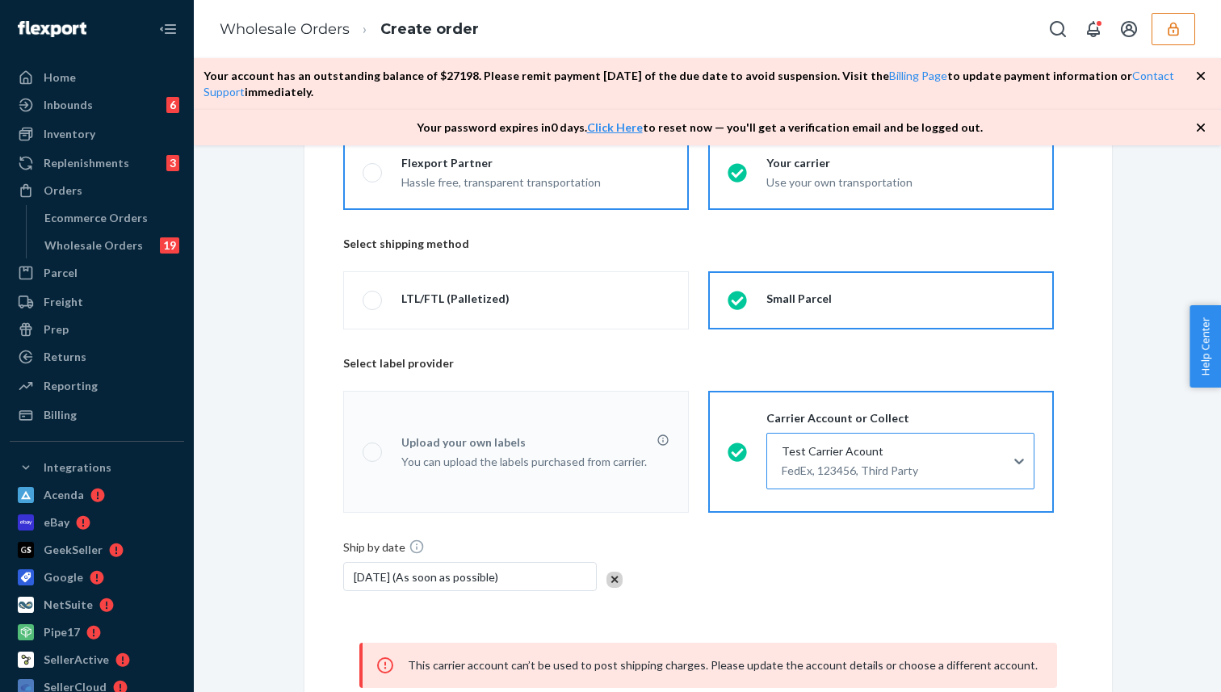
scroll to position [128, 0]
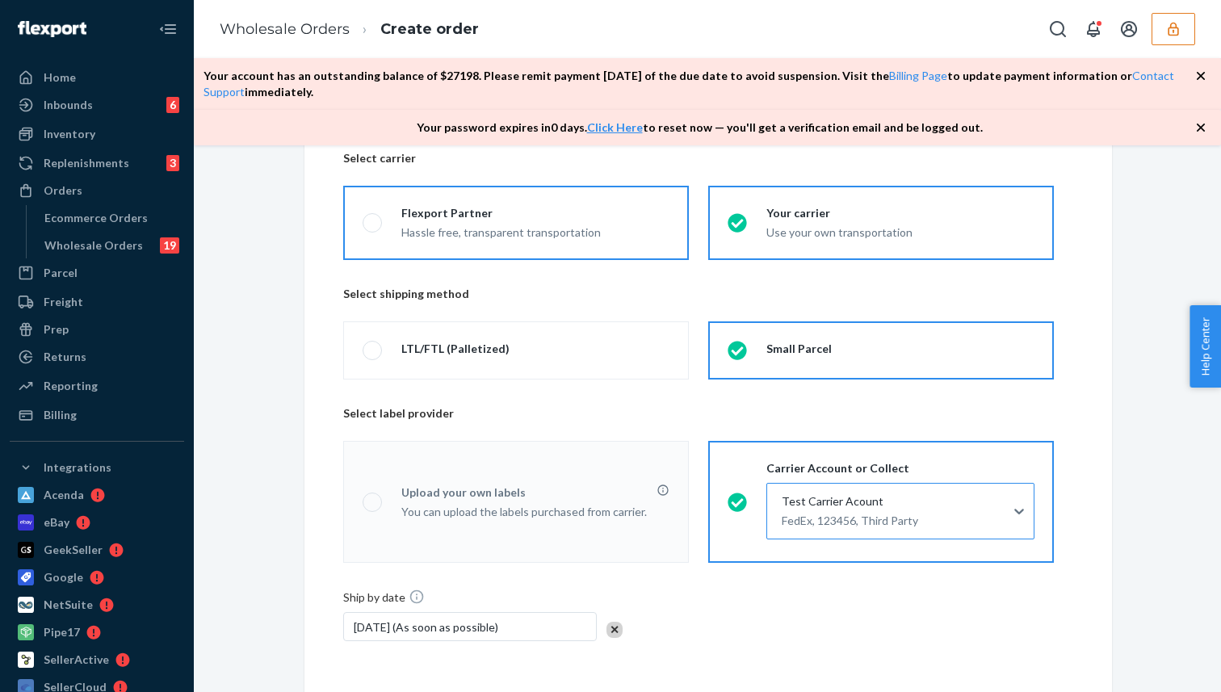
click at [428, 230] on div "Hassle free, transparent transportation" at bounding box center [500, 230] width 199 height 19
click at [373, 229] on input "Flexport Partner Hassle free, transparent transportation" at bounding box center [368, 223] width 10 height 10
radio input "true"
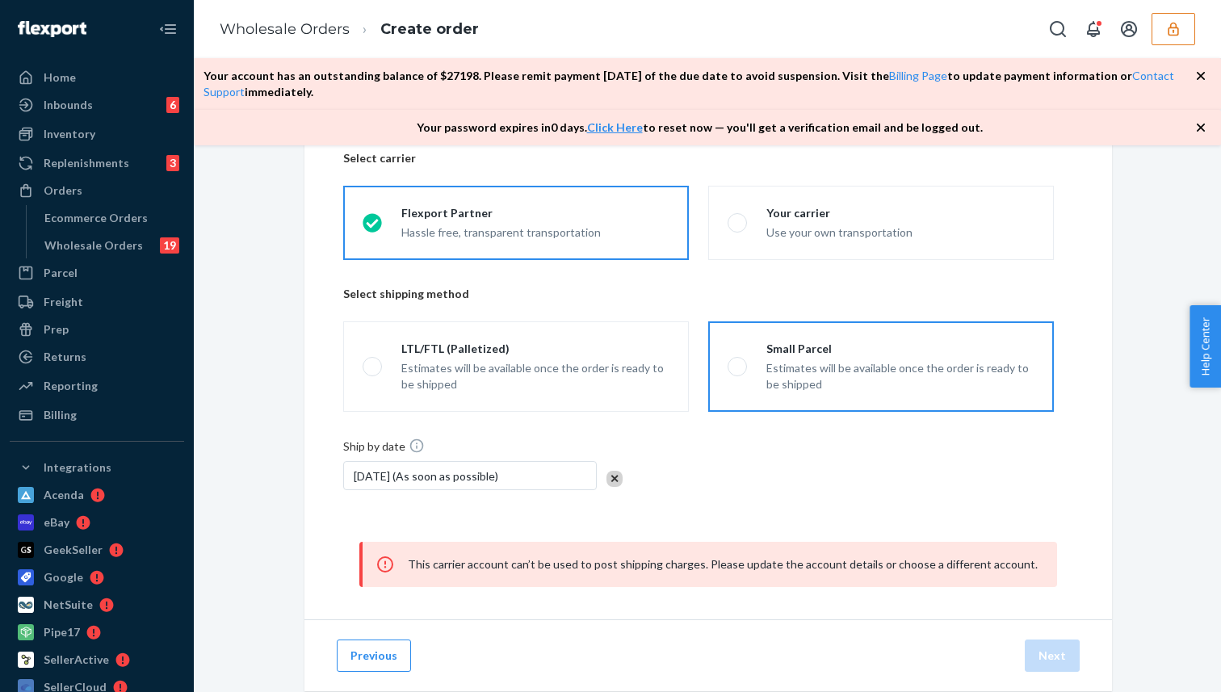
scroll to position [153, 0]
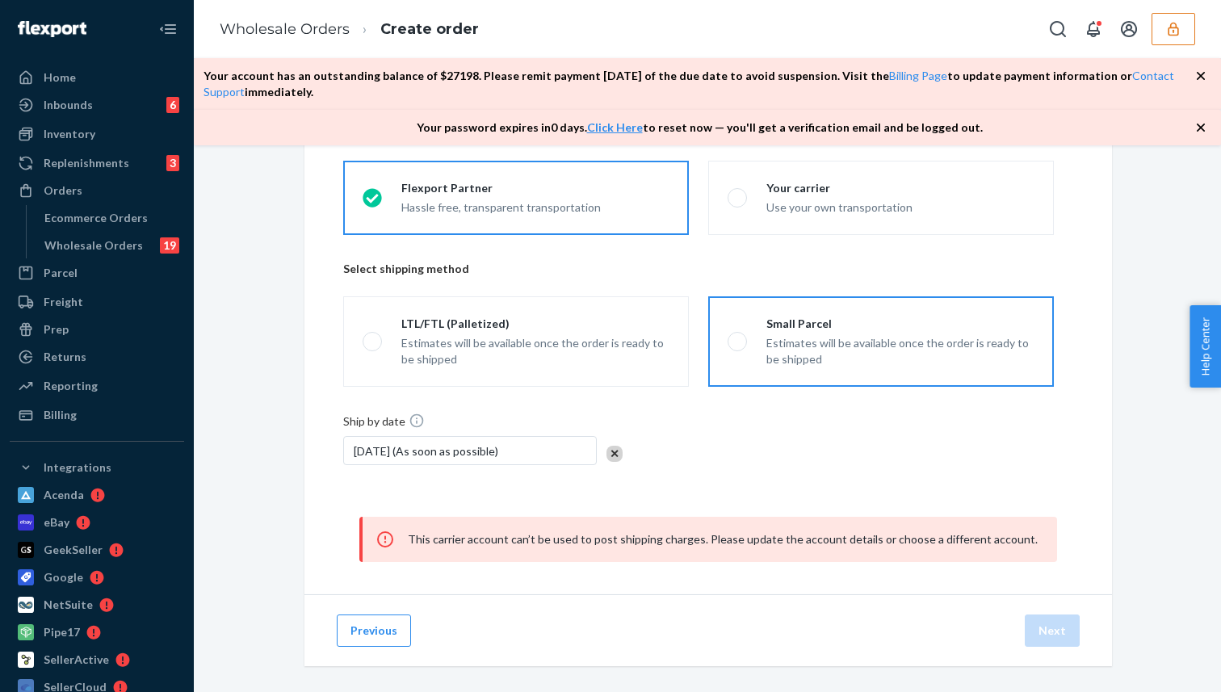
click at [759, 375] on label "Small Parcel Estimates will be available once the order is ready to be shipped" at bounding box center [881, 341] width 346 height 90
click at [738, 347] on input "Small Parcel Estimates will be available once the order is ready to be shipped" at bounding box center [733, 342] width 10 height 10
radio input "true"
click at [1066, 630] on button "Next" at bounding box center [1052, 631] width 55 height 32
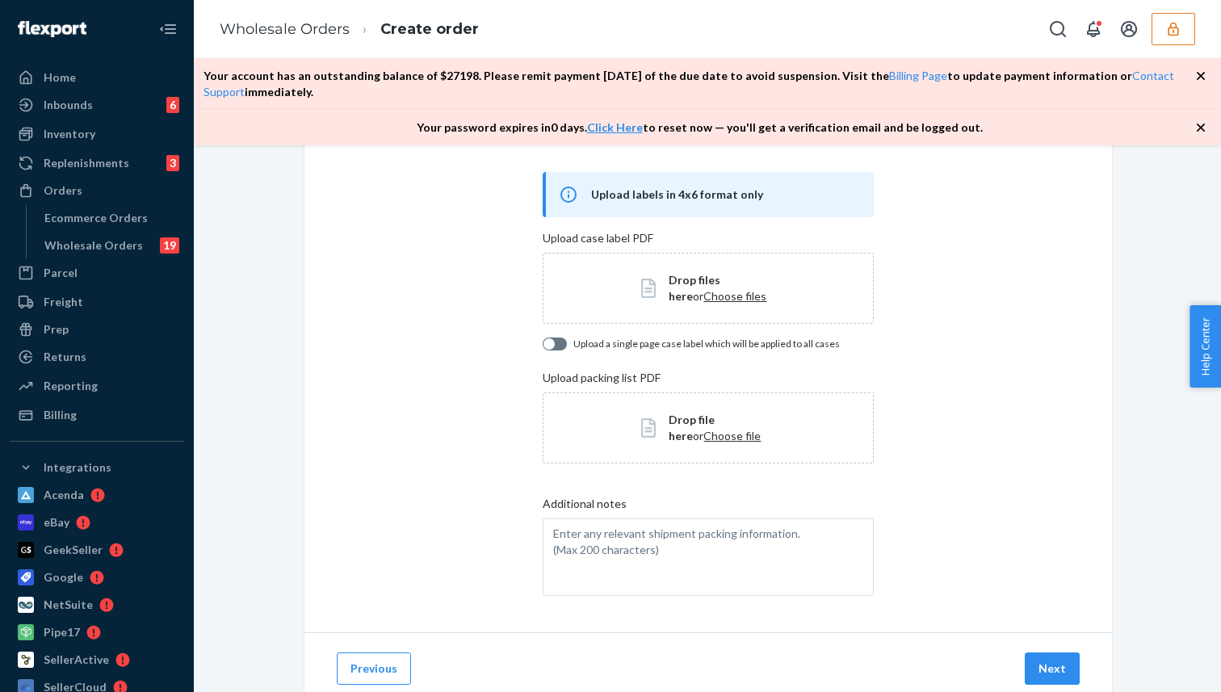
scroll to position [118, 0]
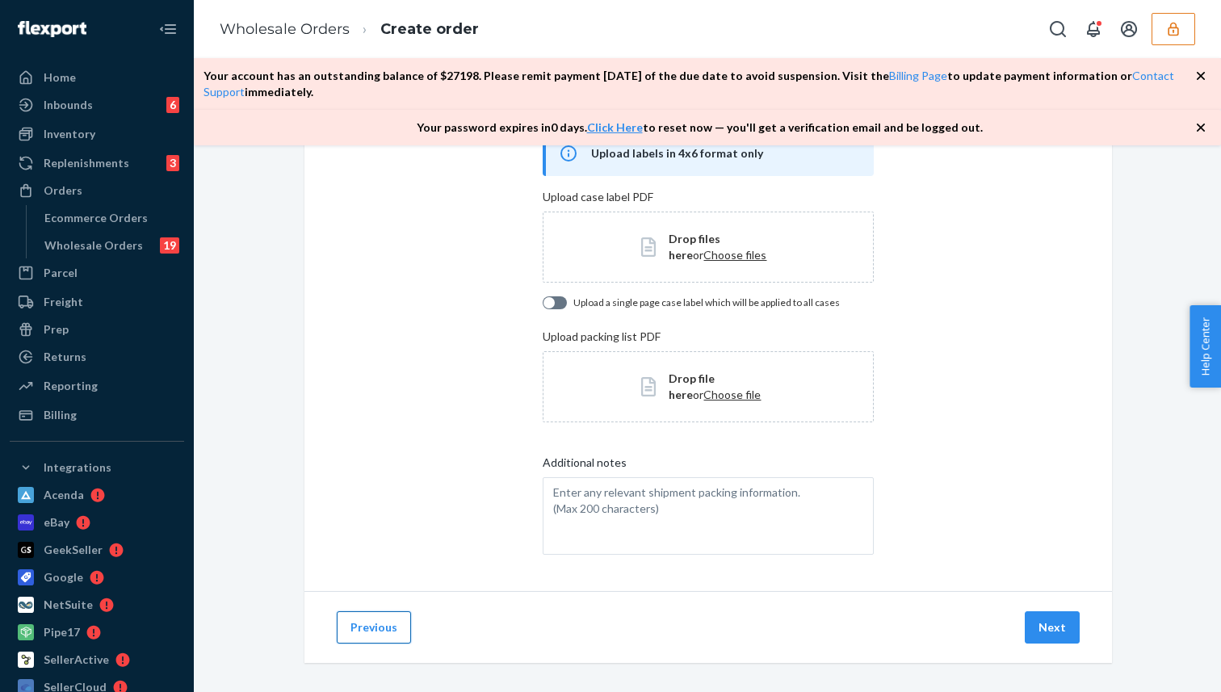
click at [368, 627] on button "Previous" at bounding box center [374, 627] width 74 height 32
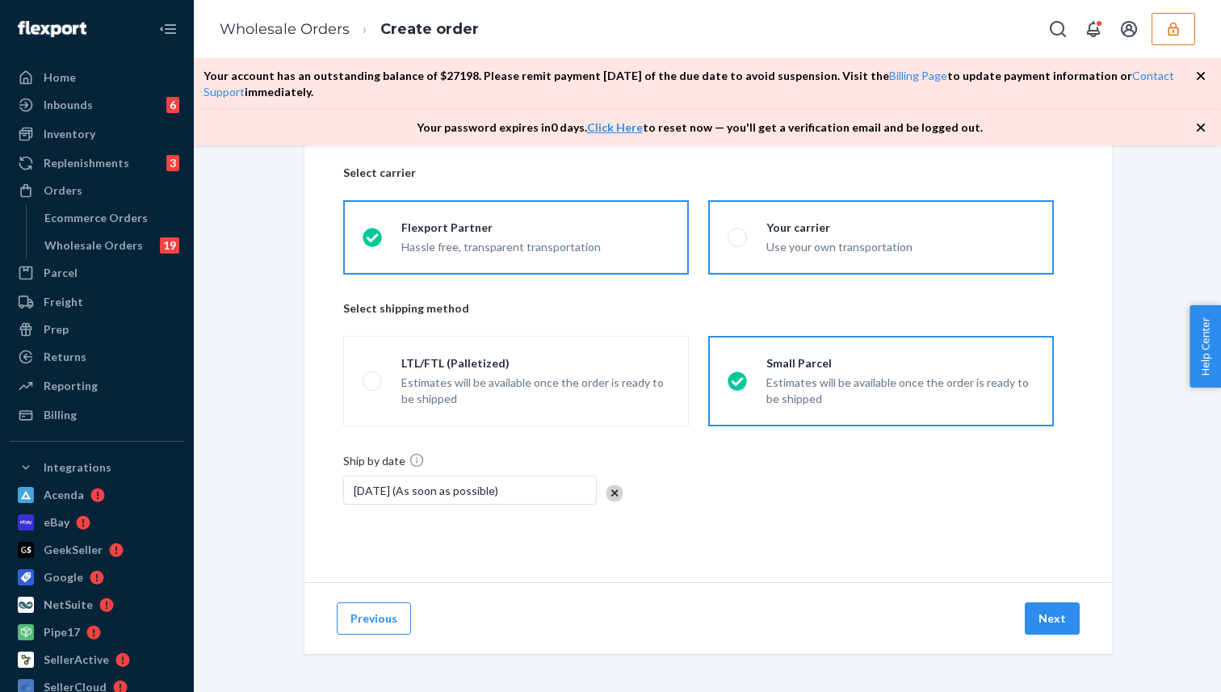
click at [791, 243] on div "Use your own transportation" at bounding box center [839, 245] width 146 height 19
click at [738, 243] on input "Your carrier Use your own transportation" at bounding box center [733, 238] width 10 height 10
radio input "true"
radio input "false"
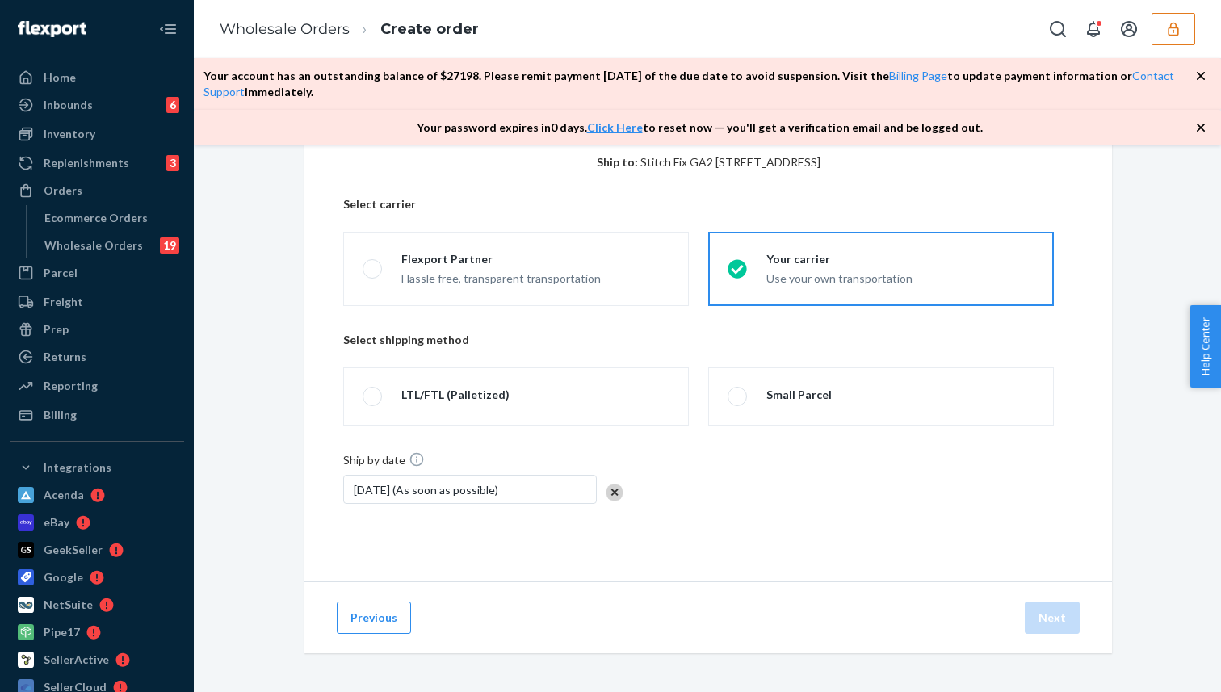
scroll to position [81, 0]
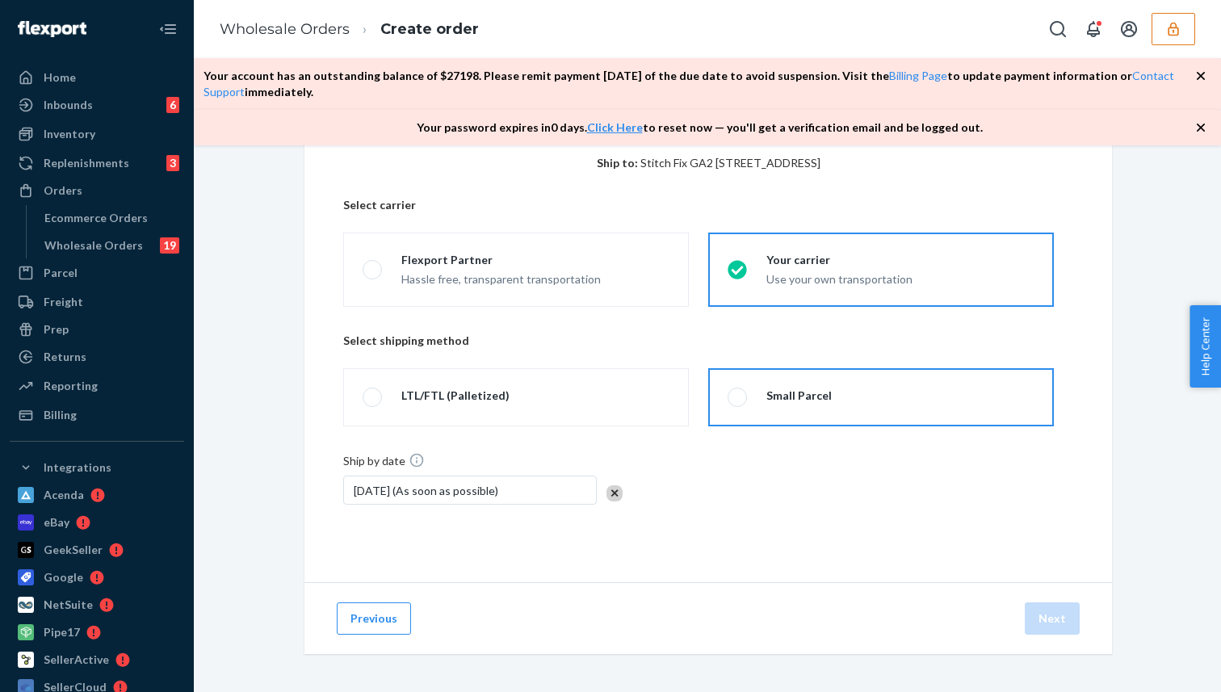
click at [760, 389] on div "Small Parcel" at bounding box center [789, 397] width 85 height 19
click at [738, 392] on input "Small Parcel" at bounding box center [733, 397] width 10 height 10
radio input "true"
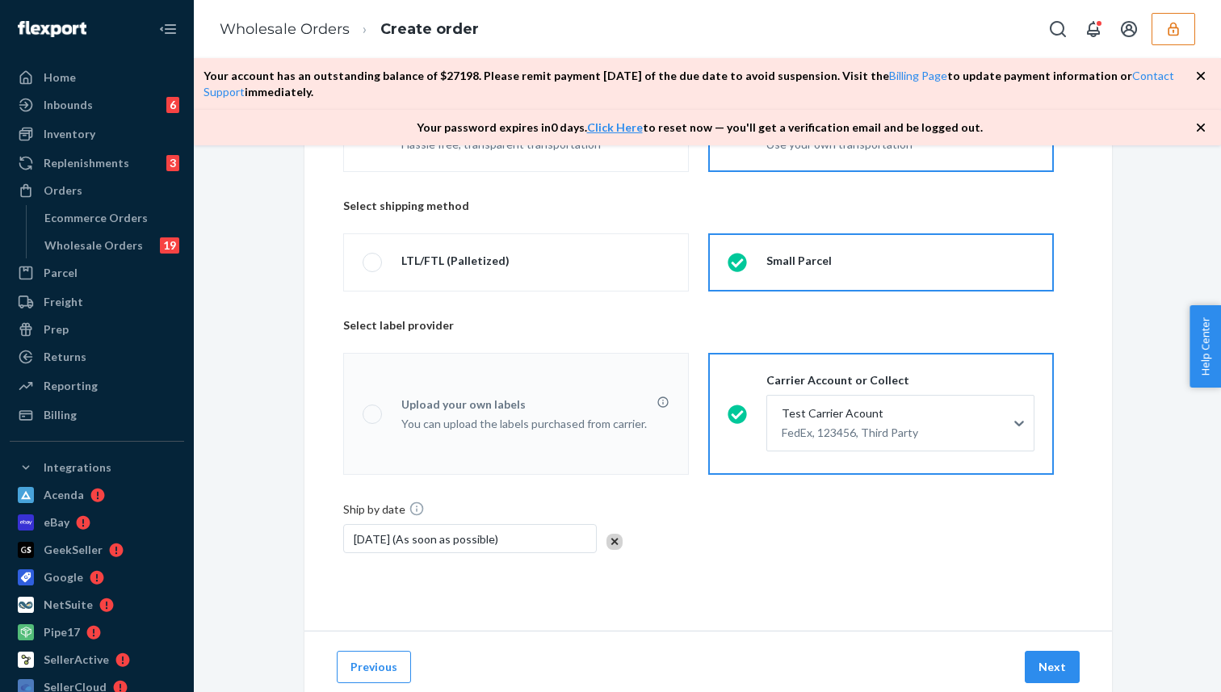
scroll to position [217, 0]
click at [812, 429] on div at bounding box center [898, 421] width 237 height 19
click at [782, 429] on input "Test Carrier Acount FedEx, 123456, Third Party" at bounding box center [781, 421] width 2 height 16
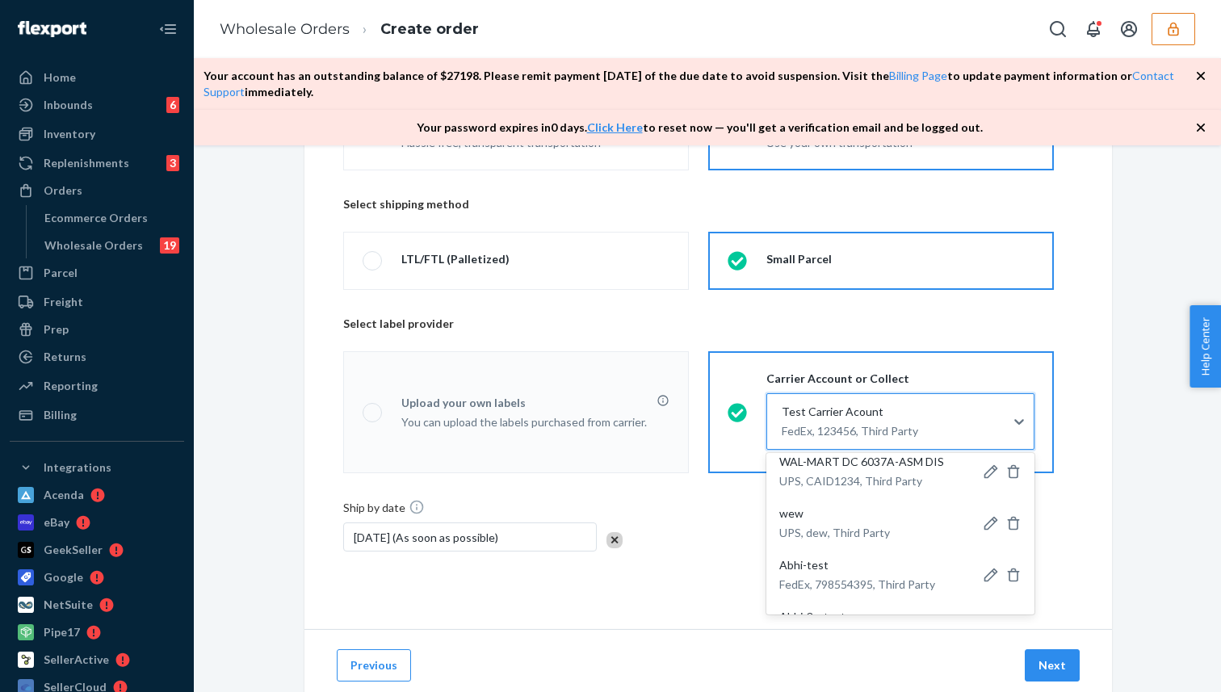
scroll to position [1739, 0]
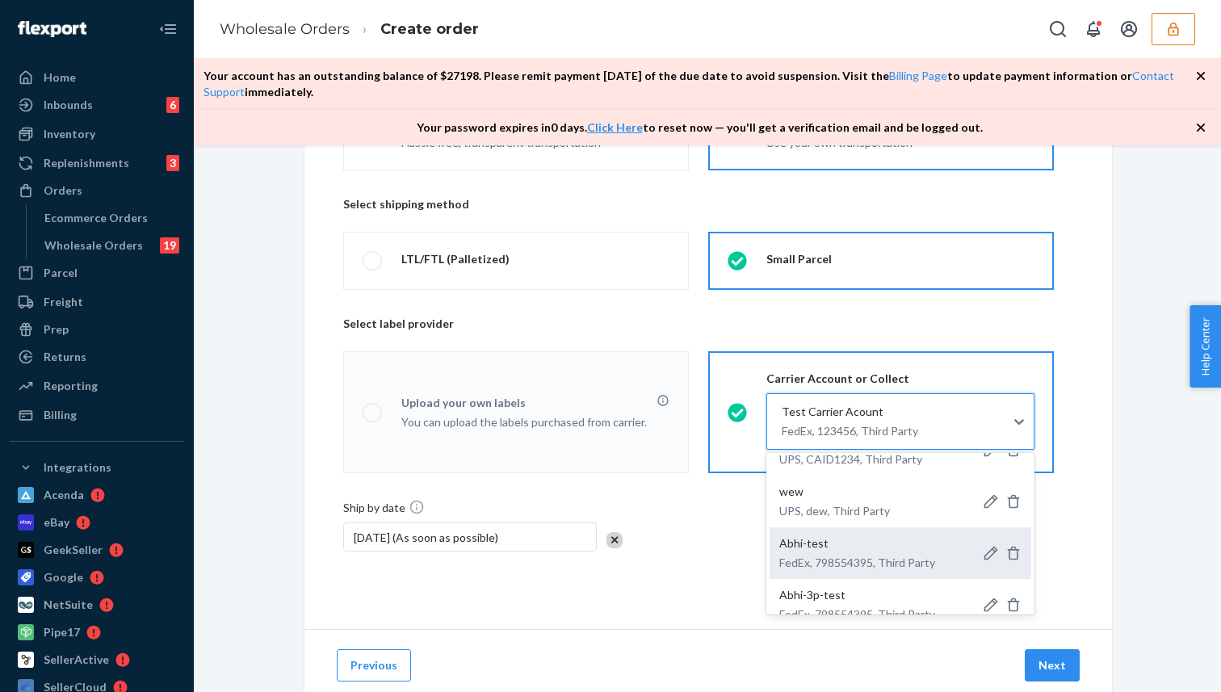
click at [848, 555] on p "FedEx, 798554395, Third Party" at bounding box center [857, 563] width 156 height 16
click at [782, 430] on input "option Abhi-test-[PERSON_NAME] Test-FEDEX-798554395-11112 focused, 36 of 47. 47…" at bounding box center [781, 421] width 2 height 16
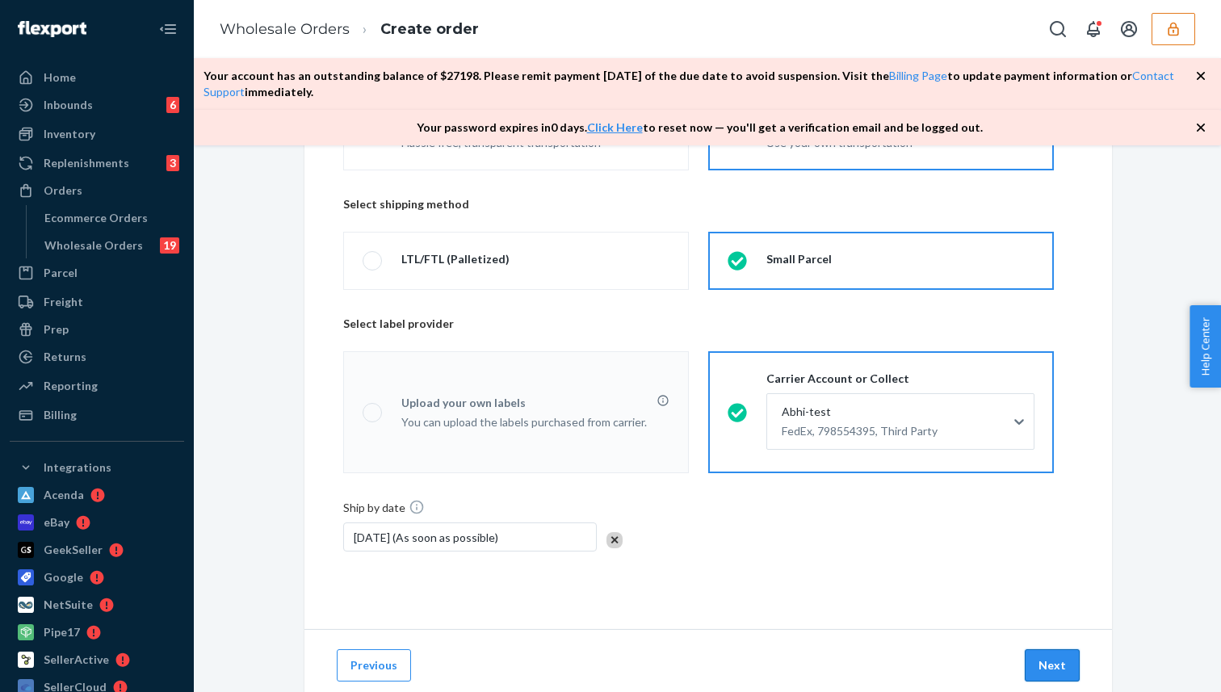
click at [1052, 666] on button "Next" at bounding box center [1052, 665] width 55 height 32
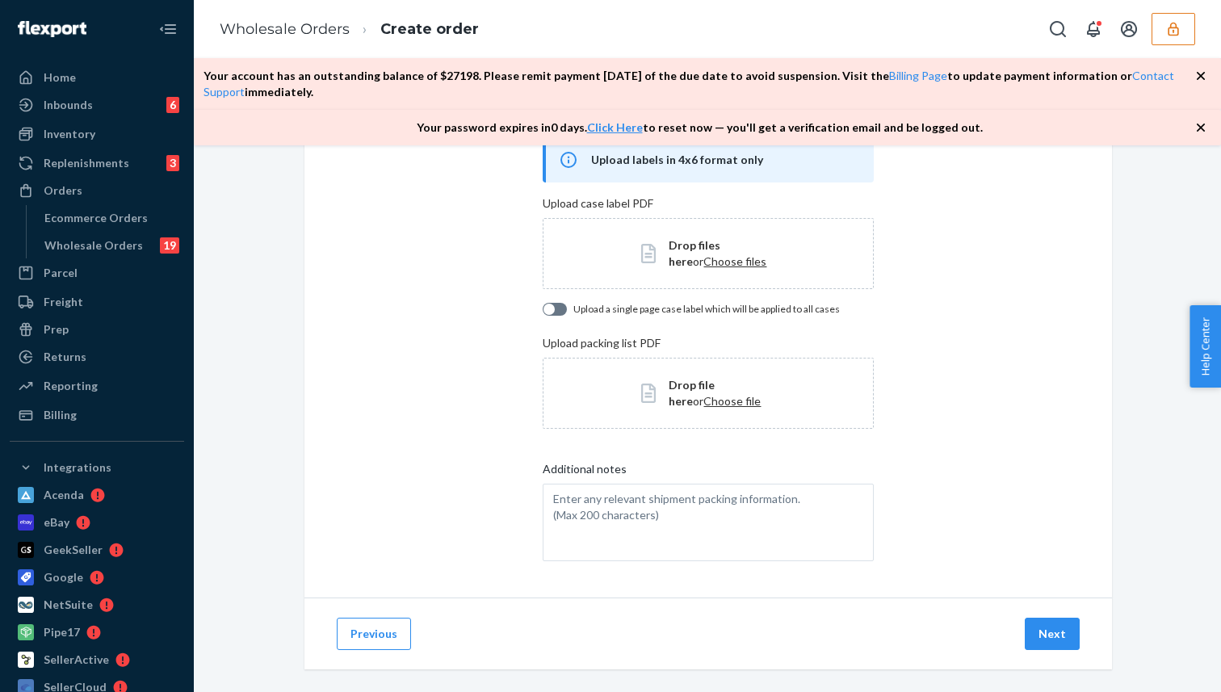
scroll to position [124, 0]
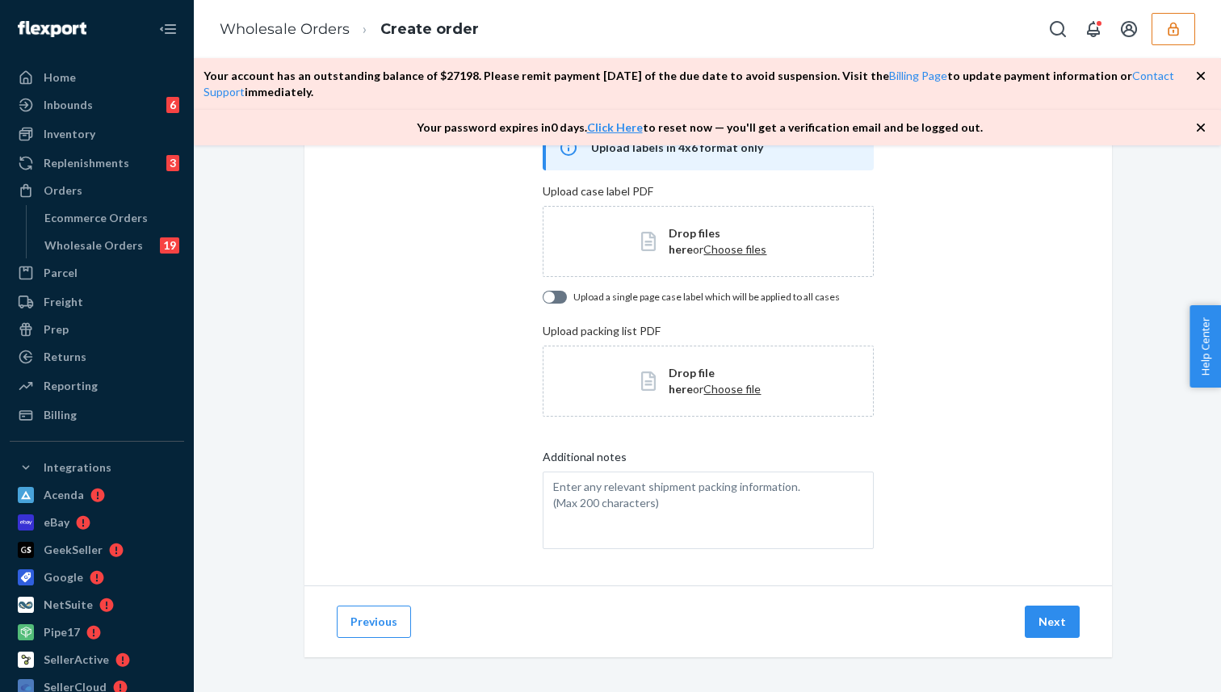
click at [703, 250] on span "Choose files" at bounding box center [734, 249] width 63 height 14
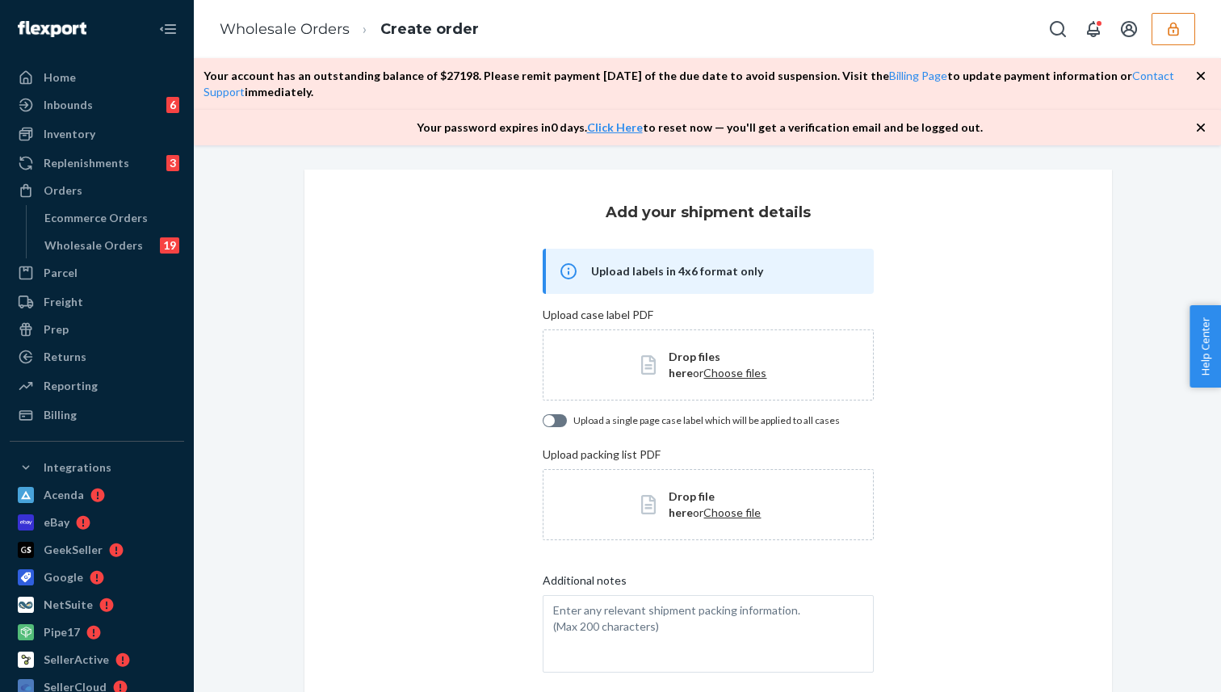
scroll to position [128, 0]
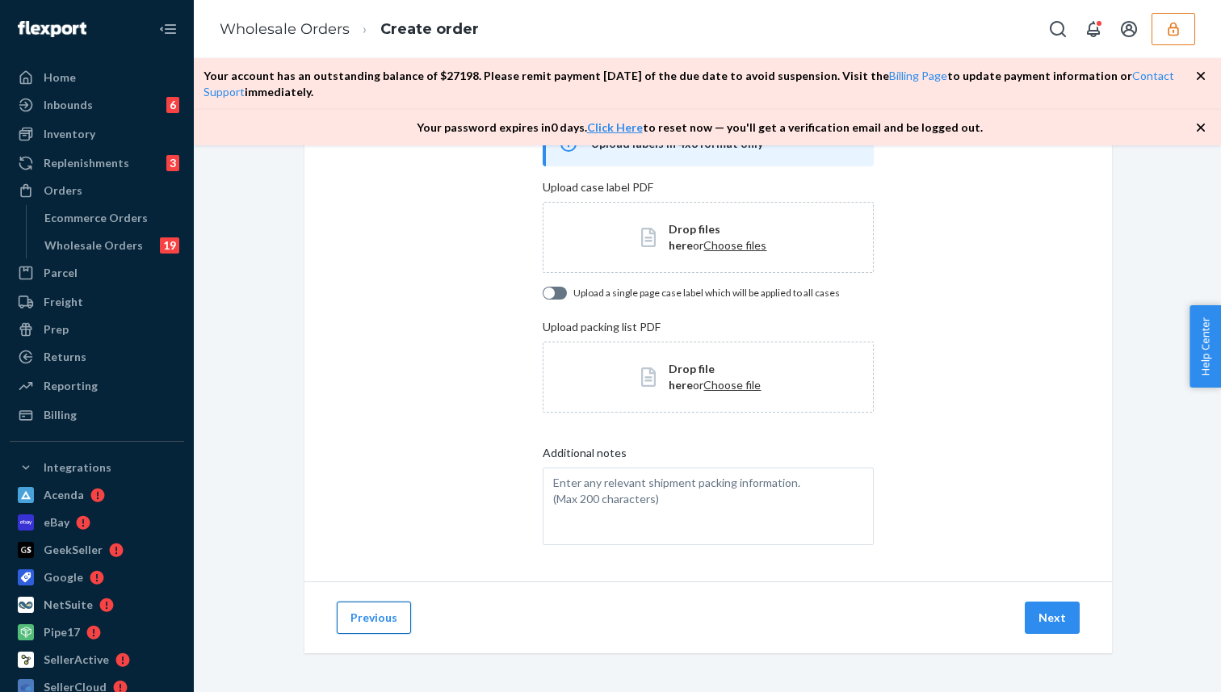
click at [360, 615] on button "Previous" at bounding box center [374, 618] width 74 height 32
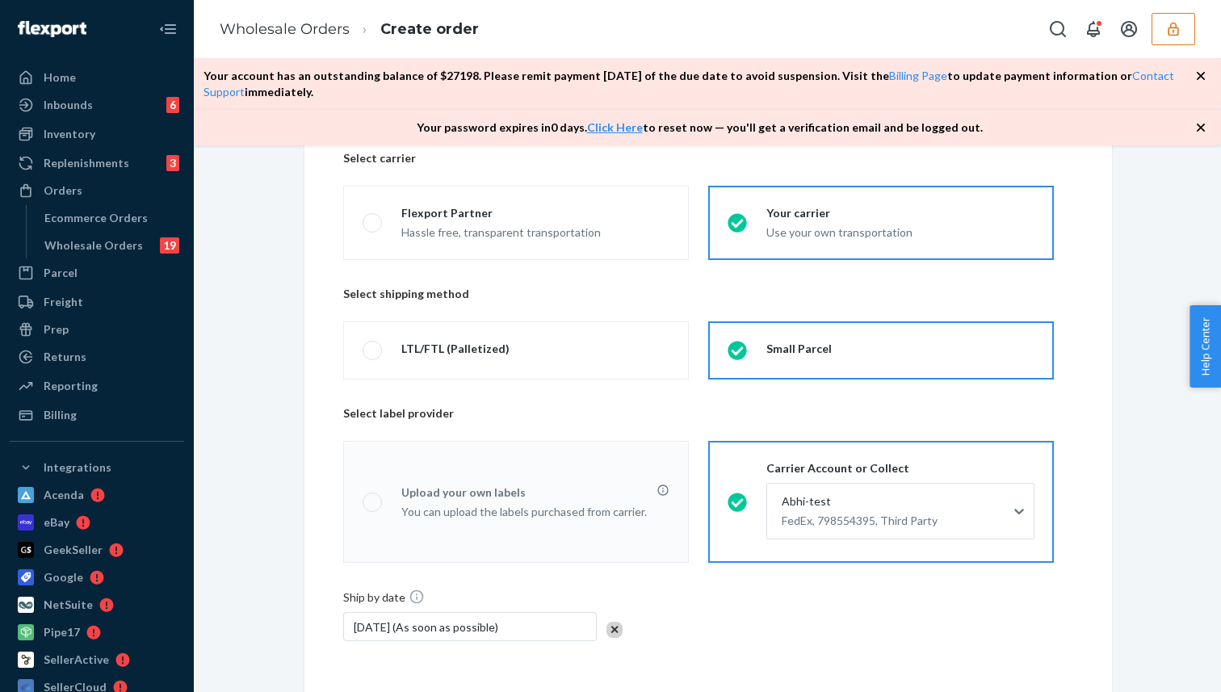
scroll to position [264, 0]
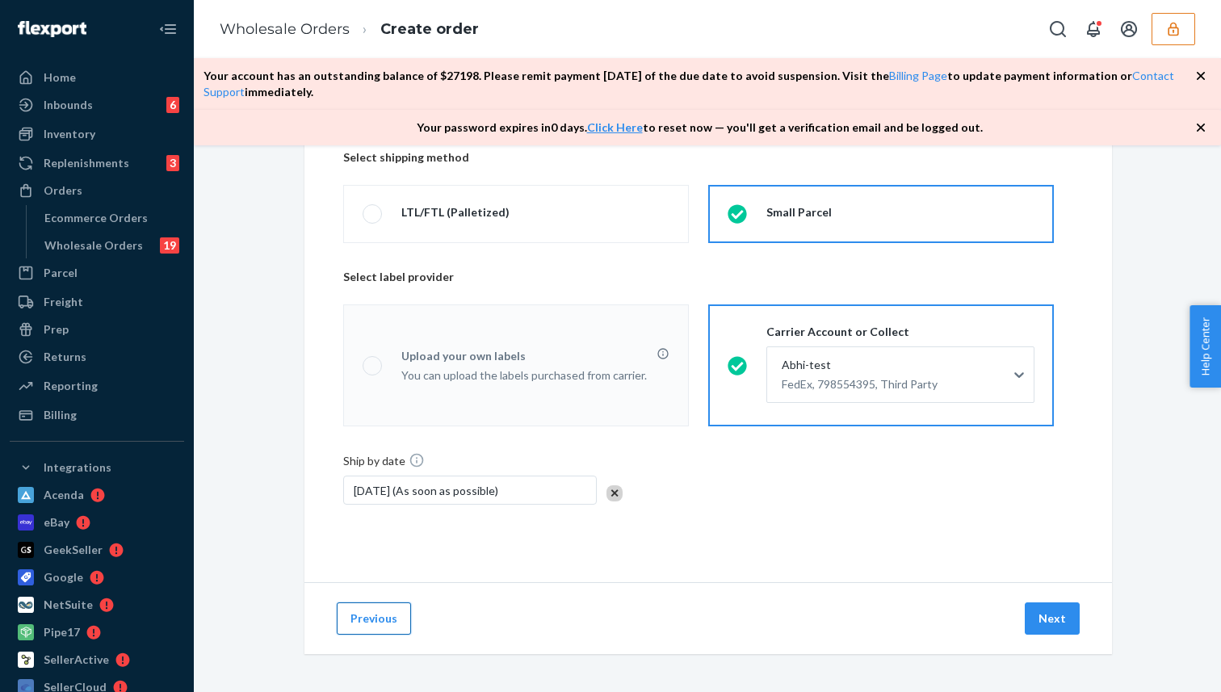
click at [391, 615] on button "Previous" at bounding box center [374, 618] width 74 height 32
click at [350, 619] on button "Previous" at bounding box center [374, 618] width 74 height 32
click at [113, 249] on div "Wholesale Orders" at bounding box center [93, 245] width 99 height 16
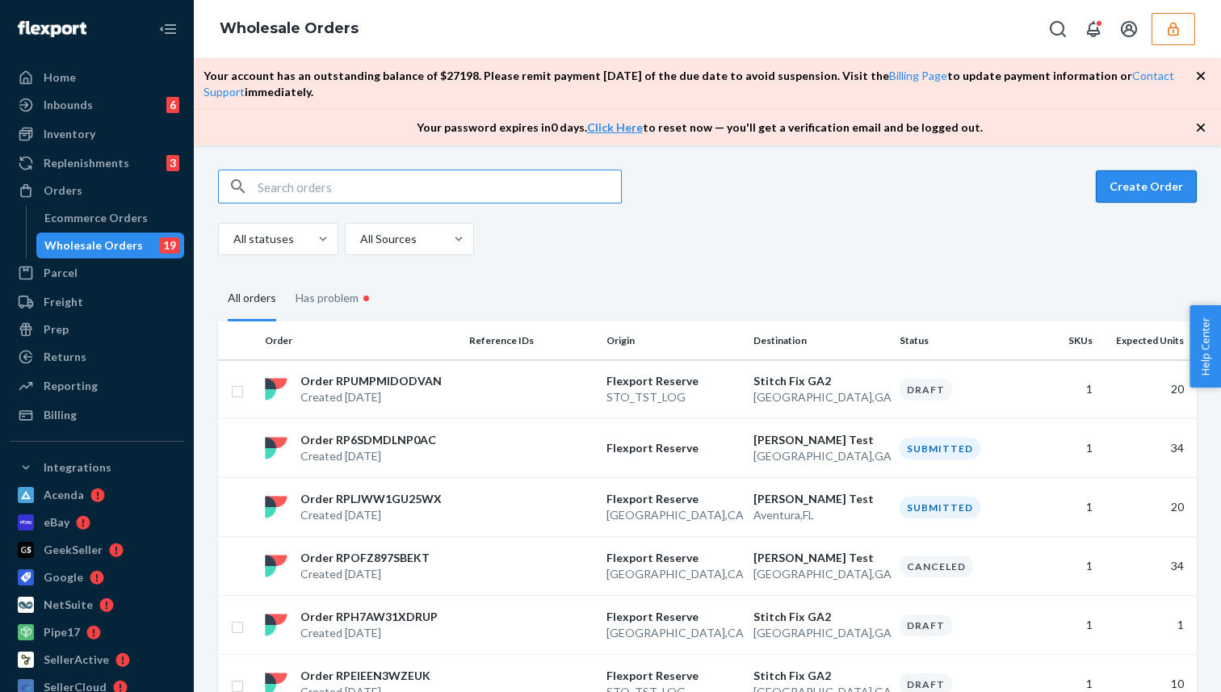
click at [1128, 188] on button "Create Order" at bounding box center [1146, 186] width 101 height 32
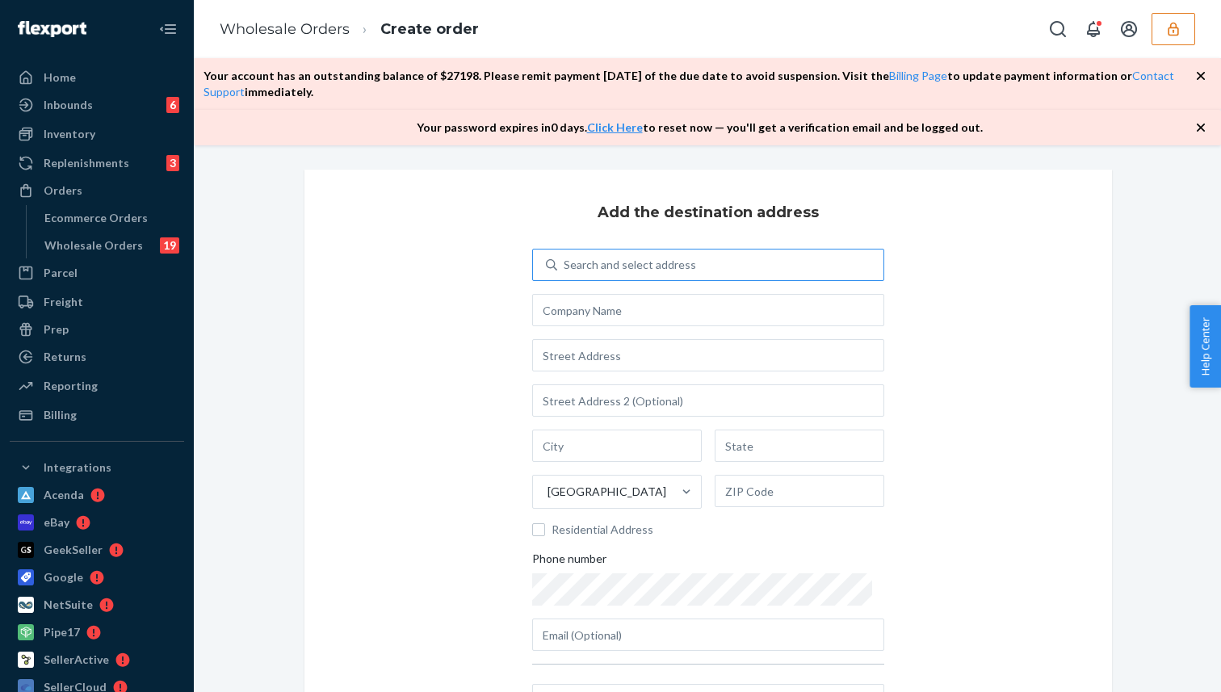
click at [639, 269] on div "Search and select address" at bounding box center [630, 265] width 132 height 16
click at [565, 269] on input "Search and select address" at bounding box center [565, 265] width 2 height 16
type input "[PERSON_NAME] test"
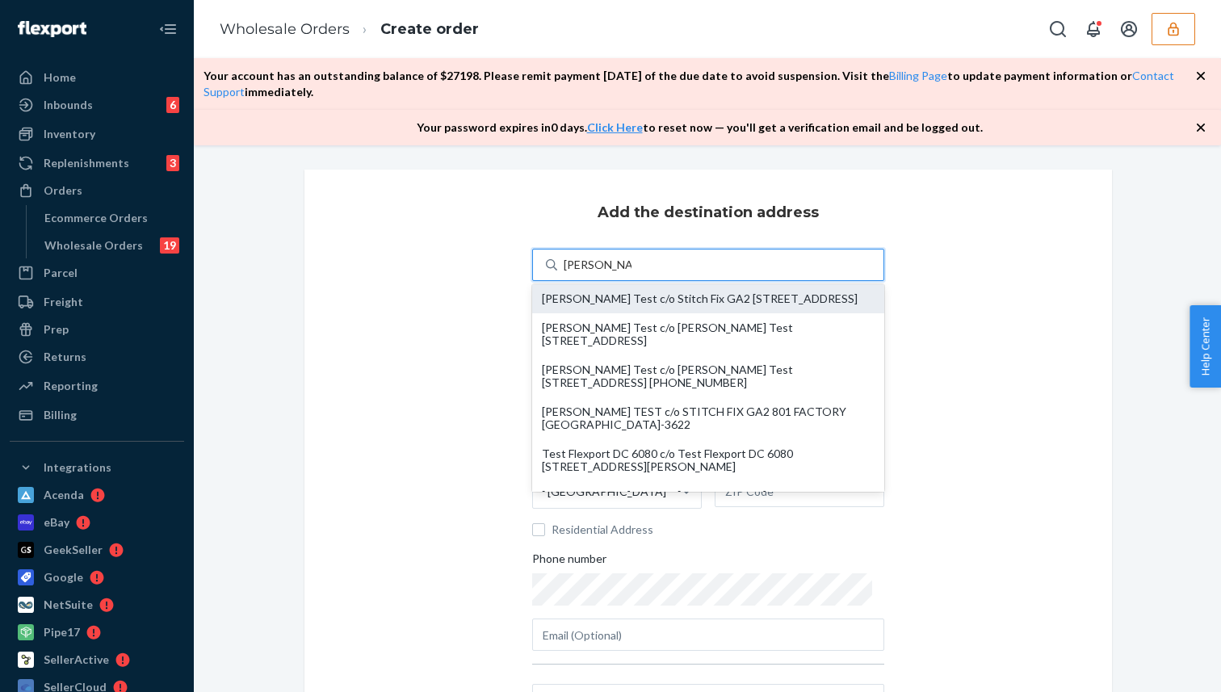
click at [607, 305] on div "[PERSON_NAME] Test c/o Stitch Fix GA2 [STREET_ADDRESS]" at bounding box center [708, 298] width 333 height 13
click at [607, 273] on input "[PERSON_NAME] test" at bounding box center [598, 265] width 68 height 16
type input "Stitch Fix GA2"
type input "[STREET_ADDRESS]"
type input "Suite 200"
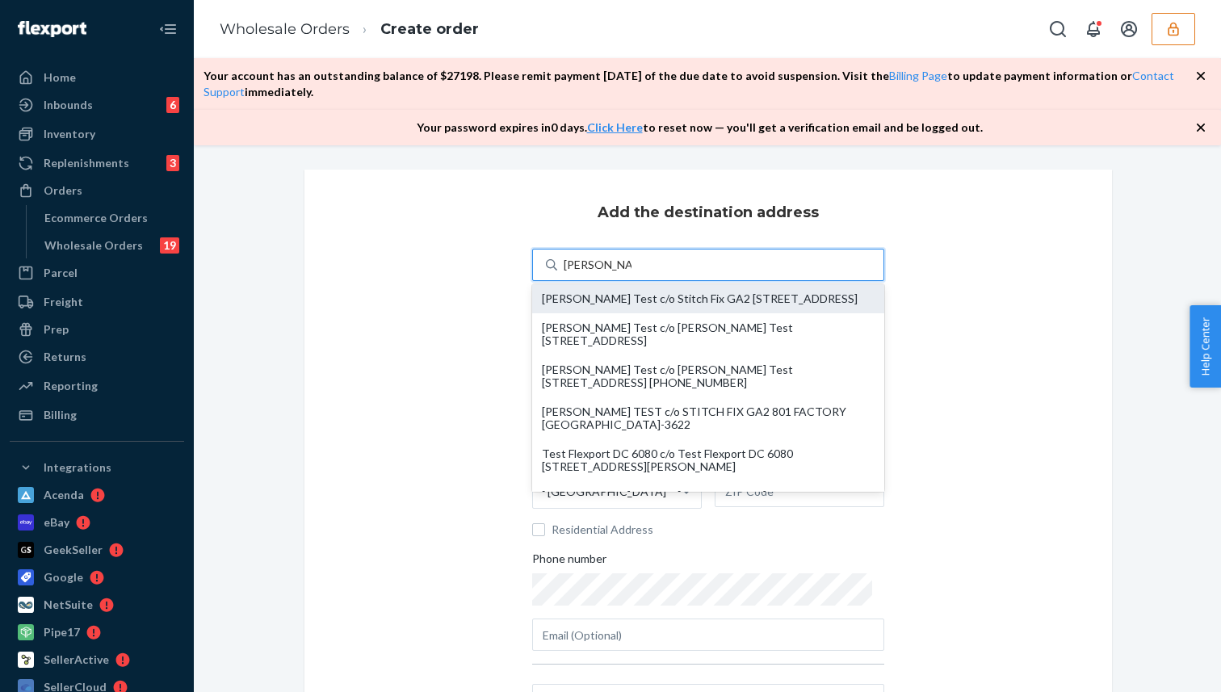
type input "[GEOGRAPHIC_DATA]"
type input "GA"
type input "30122-3622"
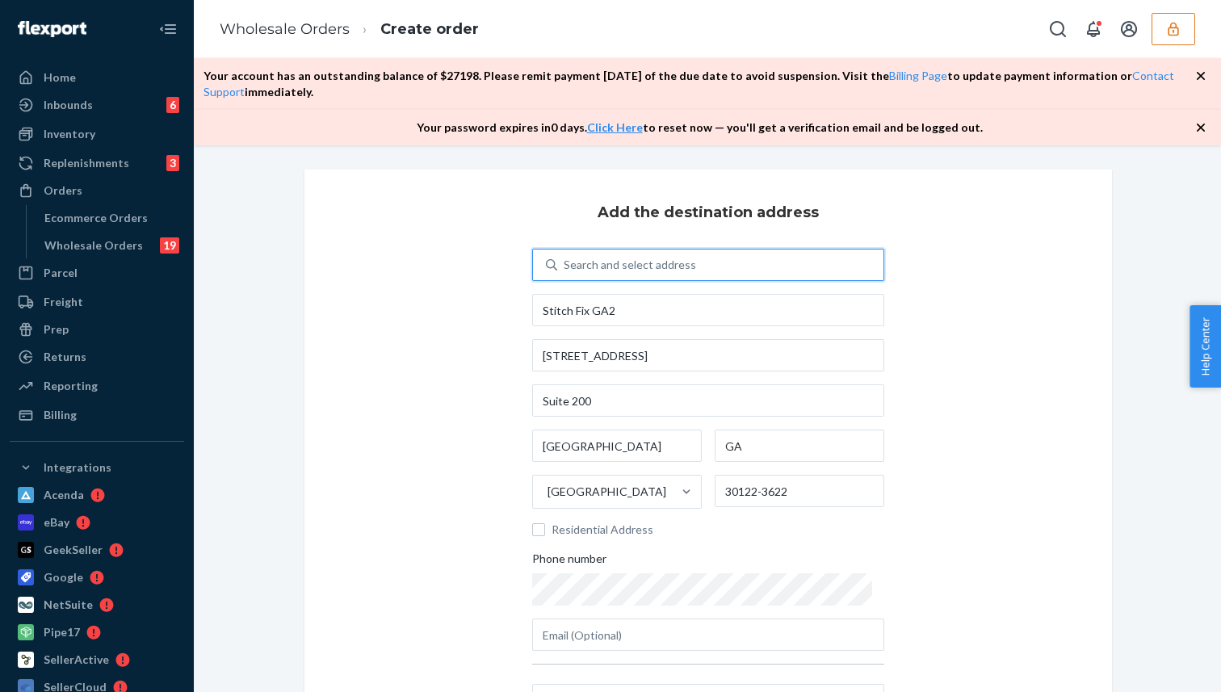
scroll to position [222, 0]
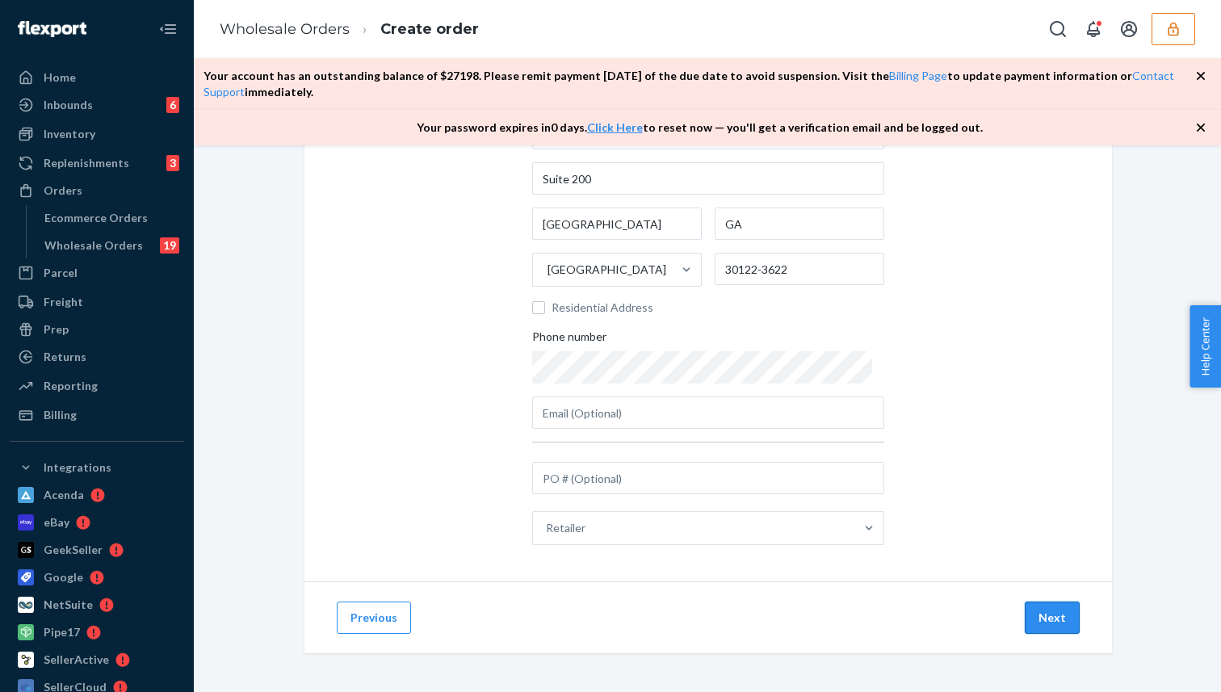
click at [1052, 621] on button "Next" at bounding box center [1052, 618] width 55 height 32
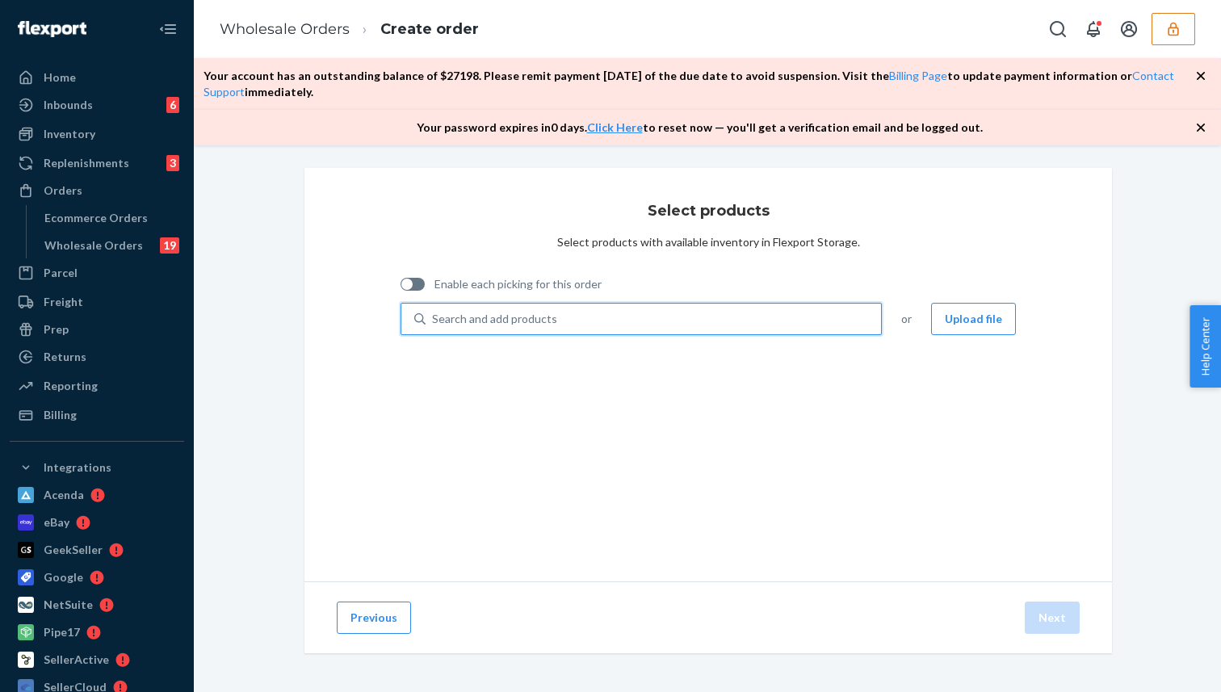
click at [462, 315] on div "Search and add products" at bounding box center [494, 319] width 125 height 16
click at [434, 315] on input "0 results available. Use Up and Down to choose options, press Enter to select t…" at bounding box center [433, 319] width 2 height 16
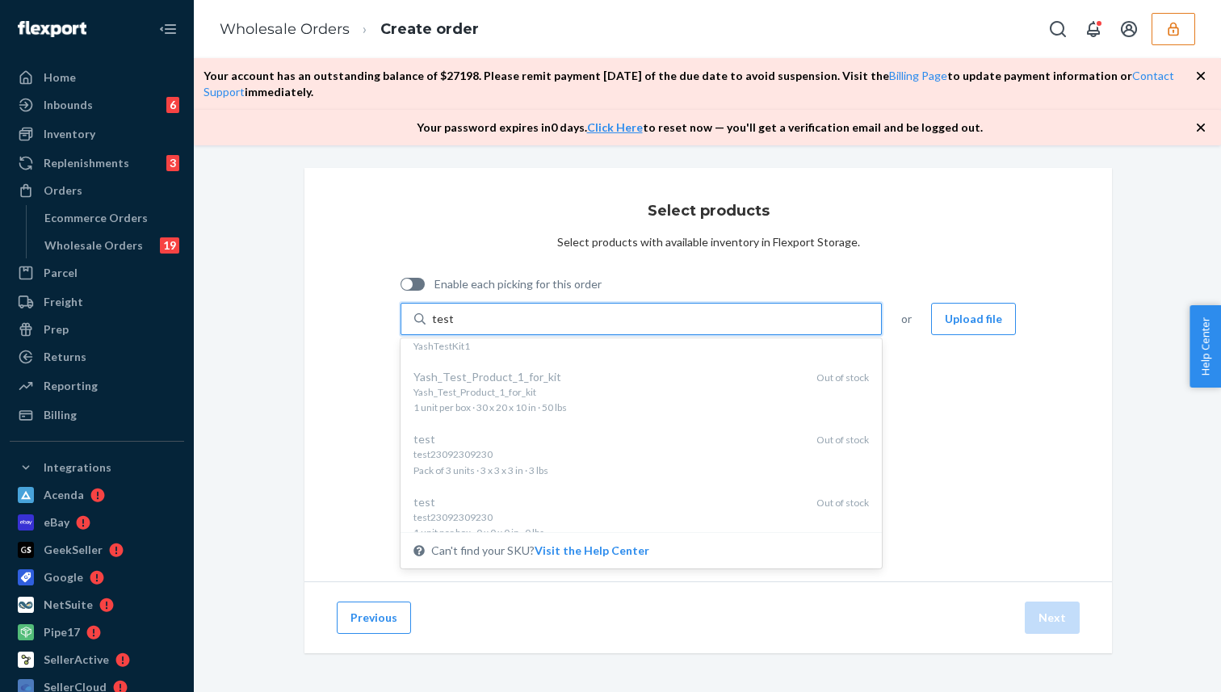
scroll to position [2568, 0]
type input "test"
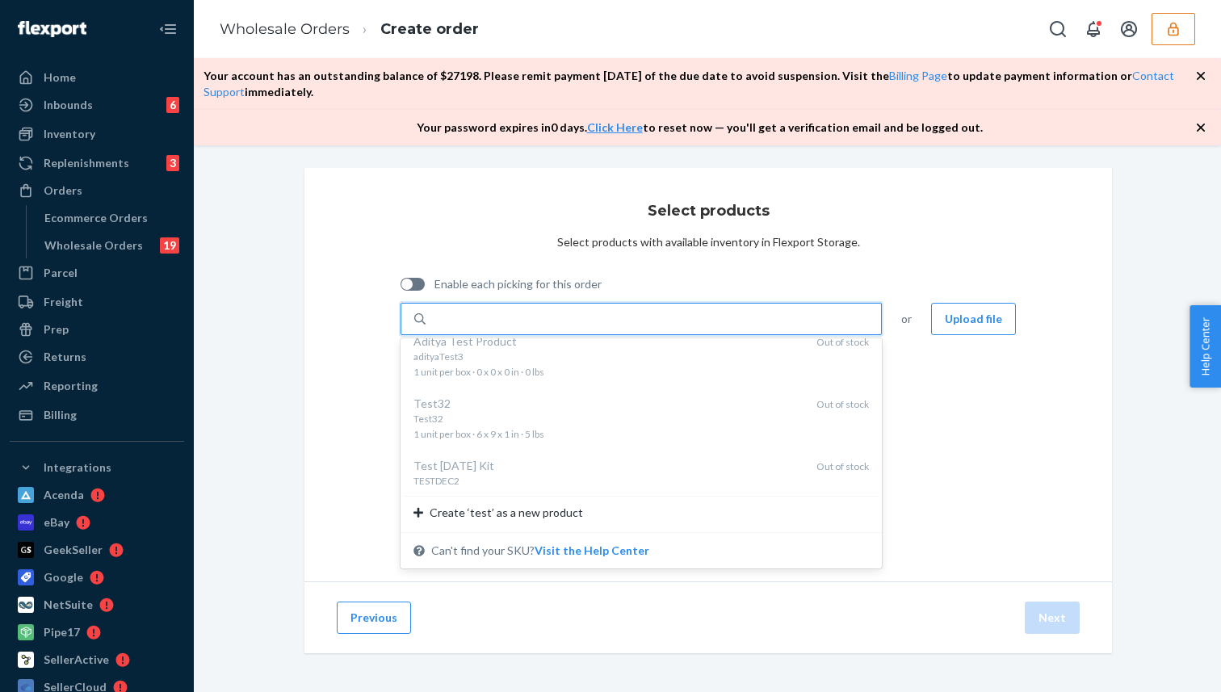
click at [368, 430] on div "Select products Select products with available inventory in Flexport Storage. E…" at bounding box center [707, 374] width 807 height 413
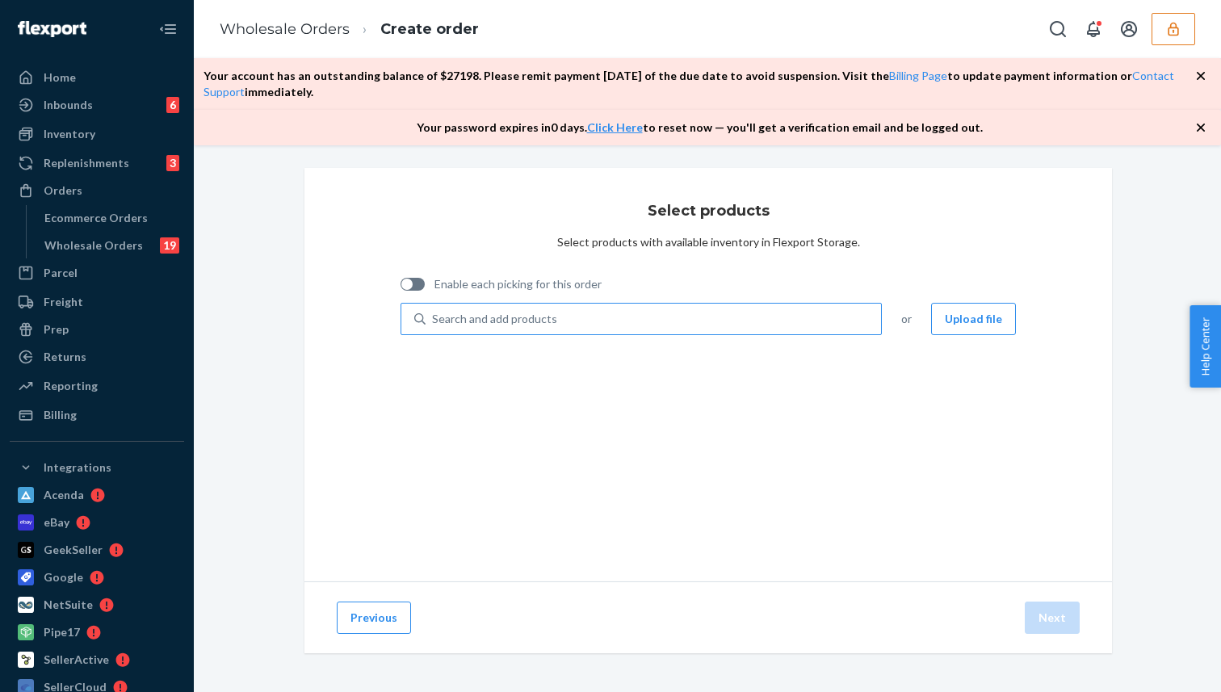
click at [487, 318] on div "Search and add products" at bounding box center [494, 319] width 125 height 16
click at [434, 318] on input "Search and add products" at bounding box center [433, 319] width 2 height 16
paste input "DRT3GNRQJEN"
type input "DRT3GNRQJEN"
